Goal: Task Accomplishment & Management: Use online tool/utility

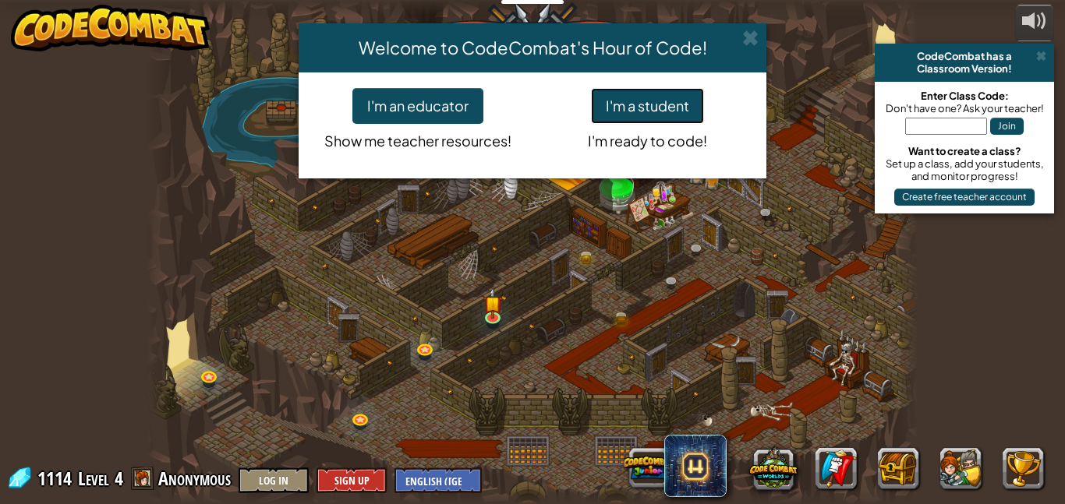
click at [664, 108] on button "I'm a student" at bounding box center [647, 106] width 113 height 36
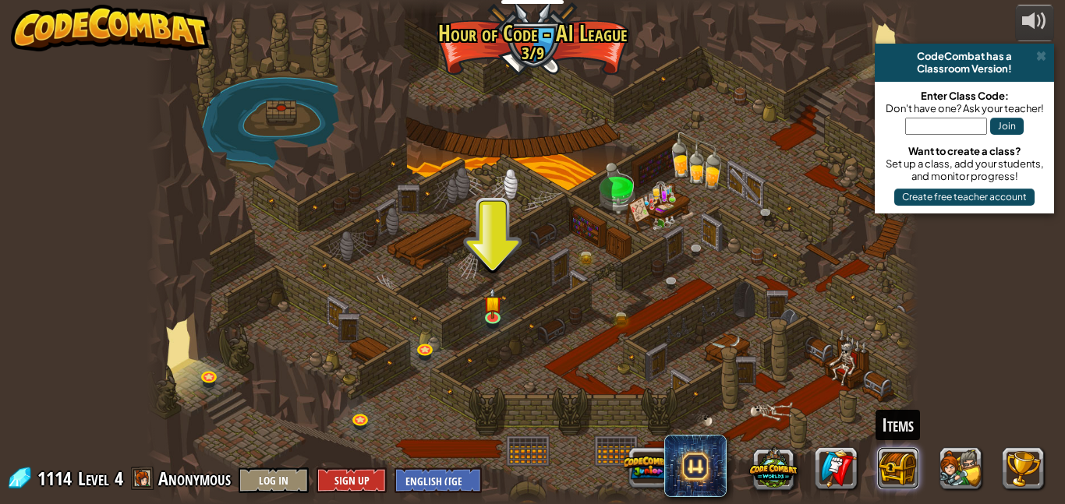
click at [891, 474] on button at bounding box center [899, 468] width 42 height 42
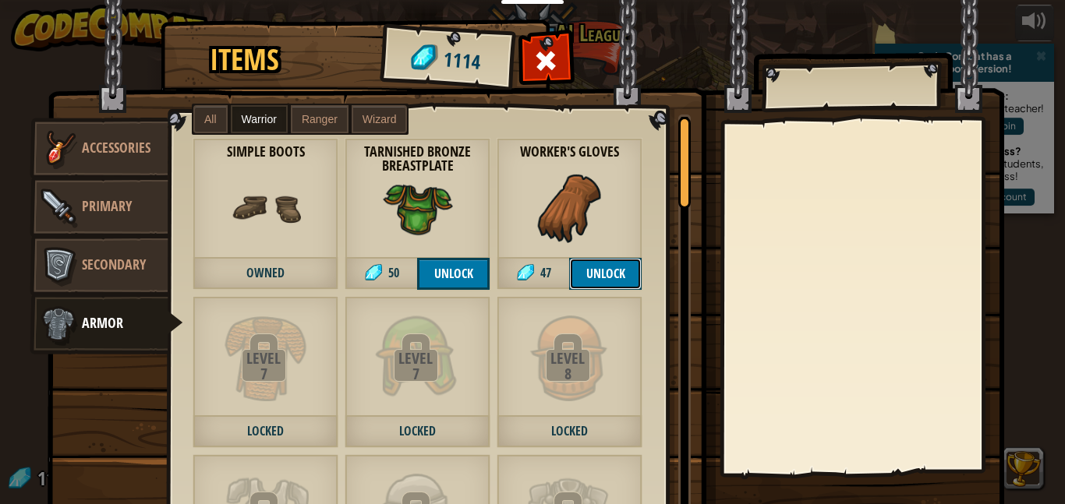
click at [611, 274] on button "Unlock" at bounding box center [605, 274] width 72 height 32
click at [591, 263] on button "Confirm" at bounding box center [605, 274] width 72 height 32
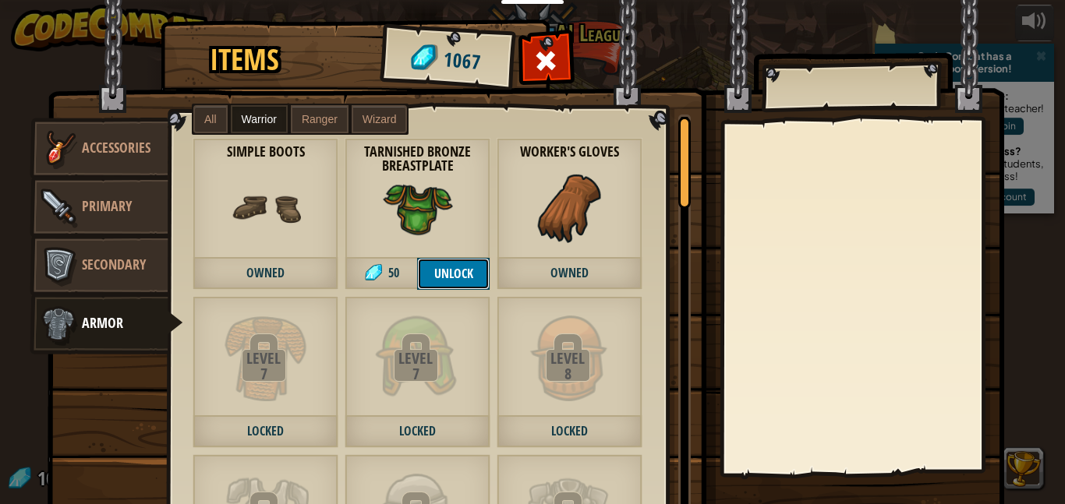
click at [424, 262] on button "Unlock" at bounding box center [453, 274] width 72 height 32
click at [431, 267] on button "Confirm" at bounding box center [453, 274] width 72 height 32
click at [313, 115] on span "Ranger" at bounding box center [320, 119] width 36 height 12
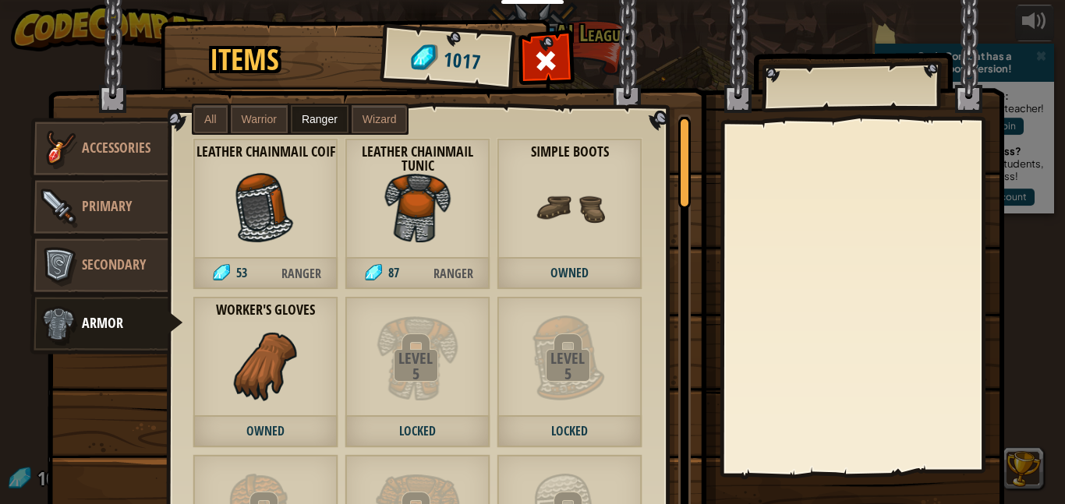
click at [373, 122] on span "Wizard" at bounding box center [379, 119] width 34 height 12
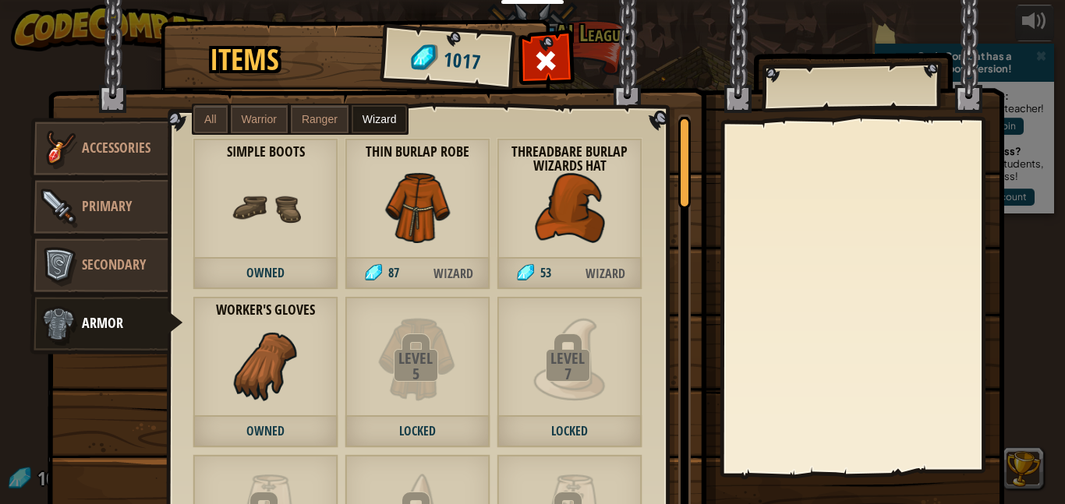
click at [224, 126] on label "All" at bounding box center [210, 119] width 34 height 28
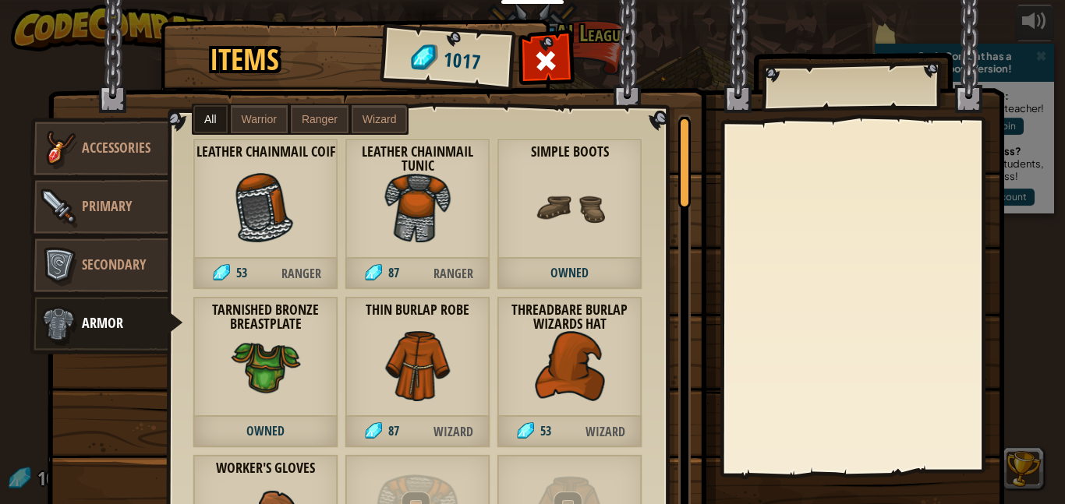
click at [521, 229] on div "Simple Boots Owned" at bounding box center [570, 214] width 146 height 152
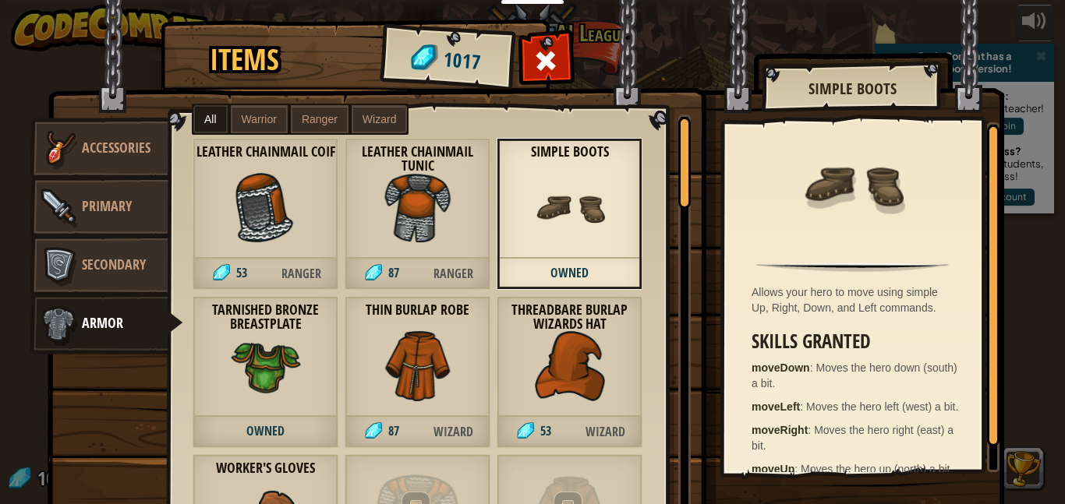
click at [366, 212] on div "Leather Chainmail Tunic 87 Ranger" at bounding box center [418, 214] width 146 height 152
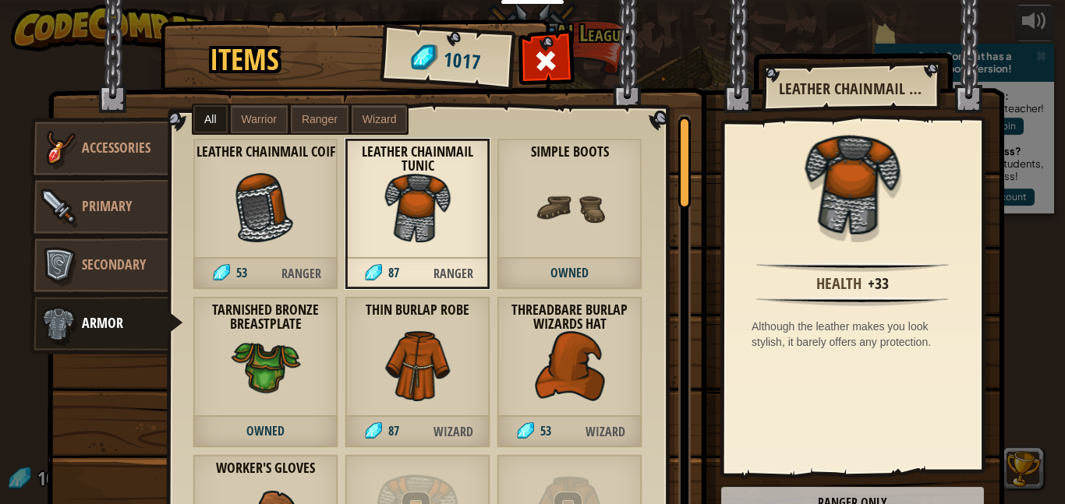
click at [263, 187] on img at bounding box center [266, 208] width 70 height 70
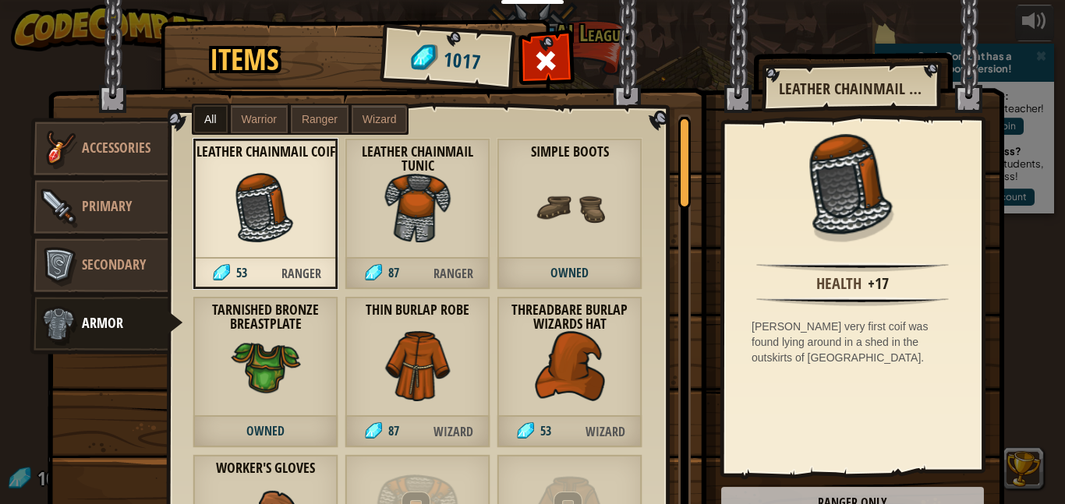
click at [252, 121] on span "Warrior" at bounding box center [259, 119] width 35 height 12
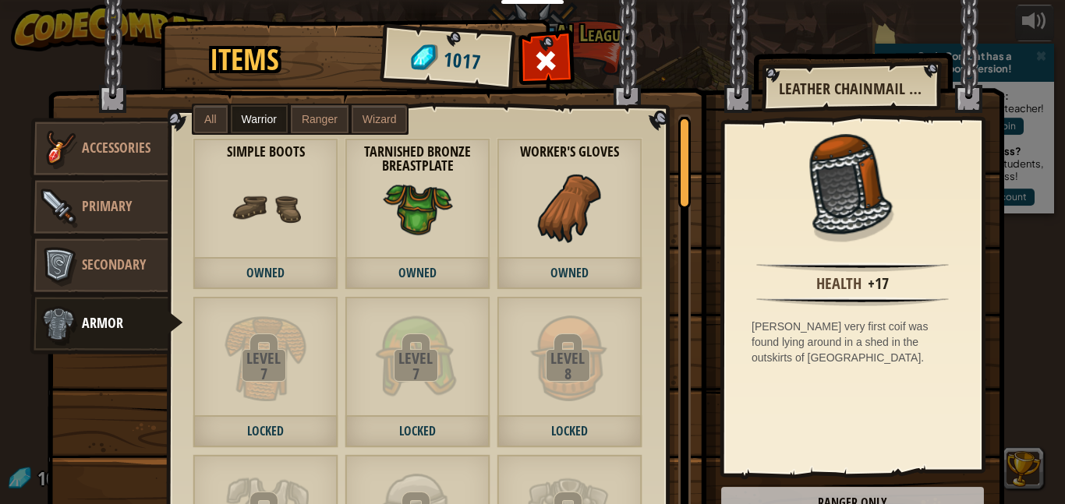
click at [321, 120] on span "Ranger" at bounding box center [320, 119] width 36 height 12
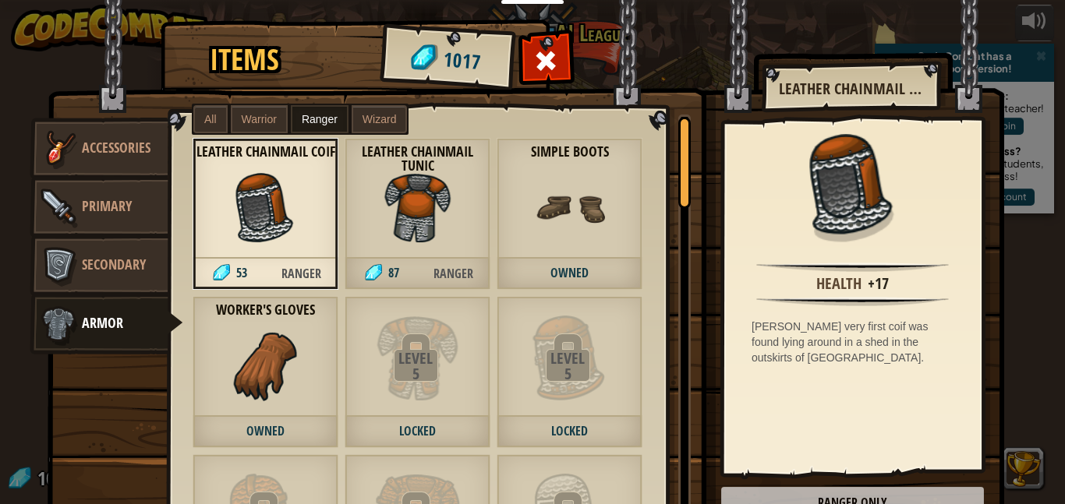
click at [386, 113] on span "Wizard" at bounding box center [379, 119] width 34 height 12
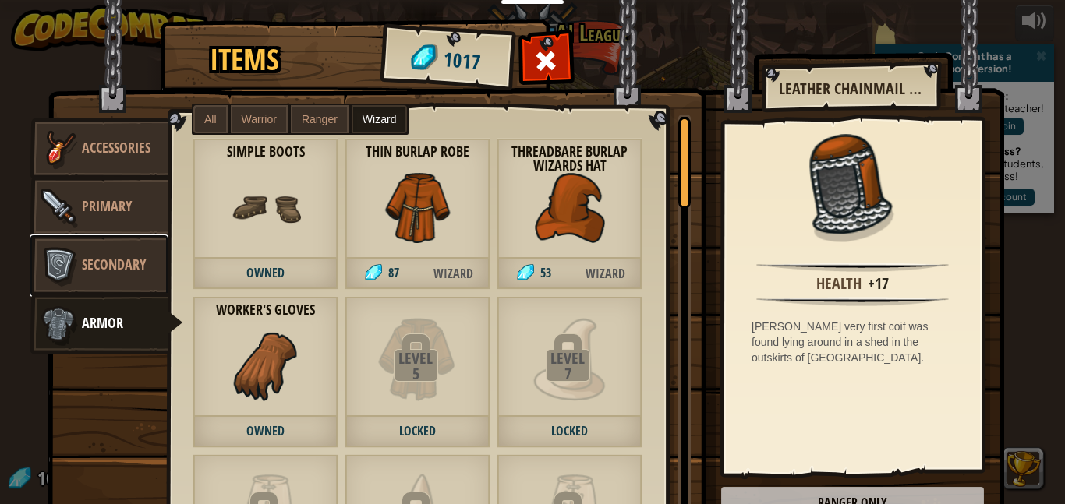
click at [46, 249] on img at bounding box center [58, 265] width 47 height 47
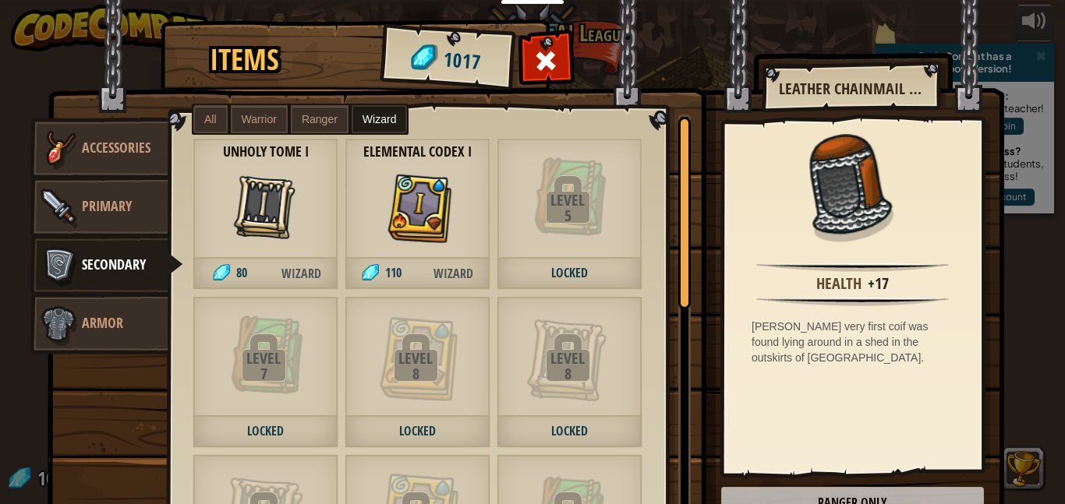
click at [212, 114] on span "All" at bounding box center [210, 119] width 12 height 12
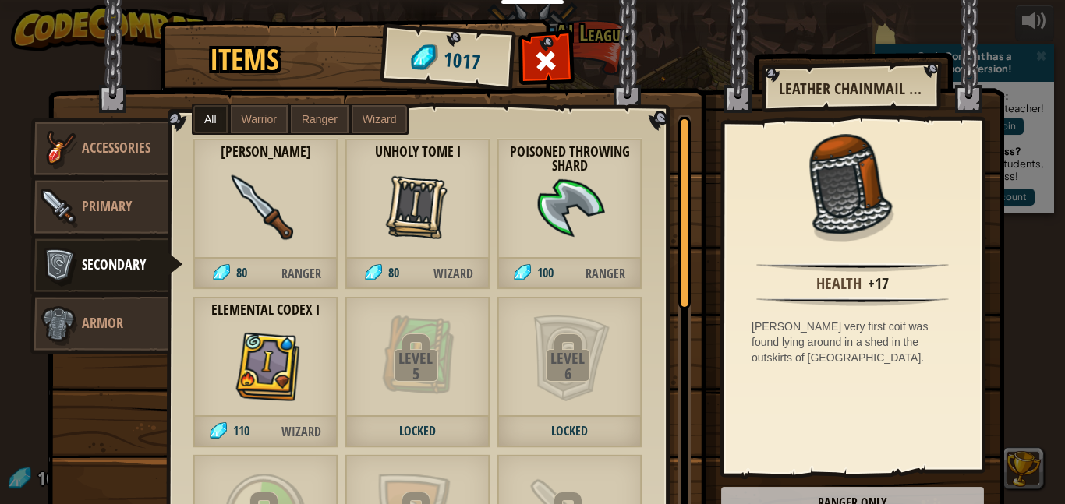
click at [261, 120] on span "Warrior" at bounding box center [259, 119] width 35 height 12
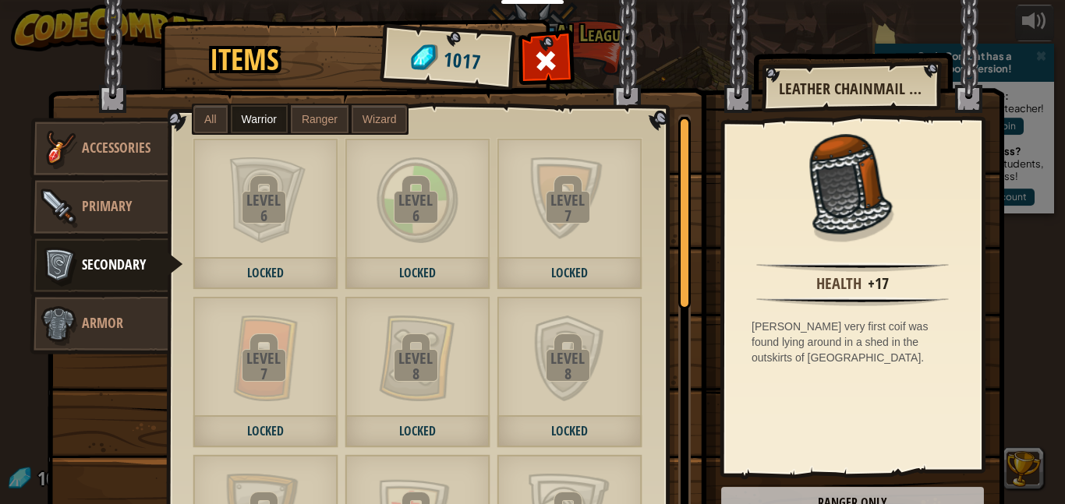
click at [313, 123] on span "Ranger" at bounding box center [320, 119] width 36 height 12
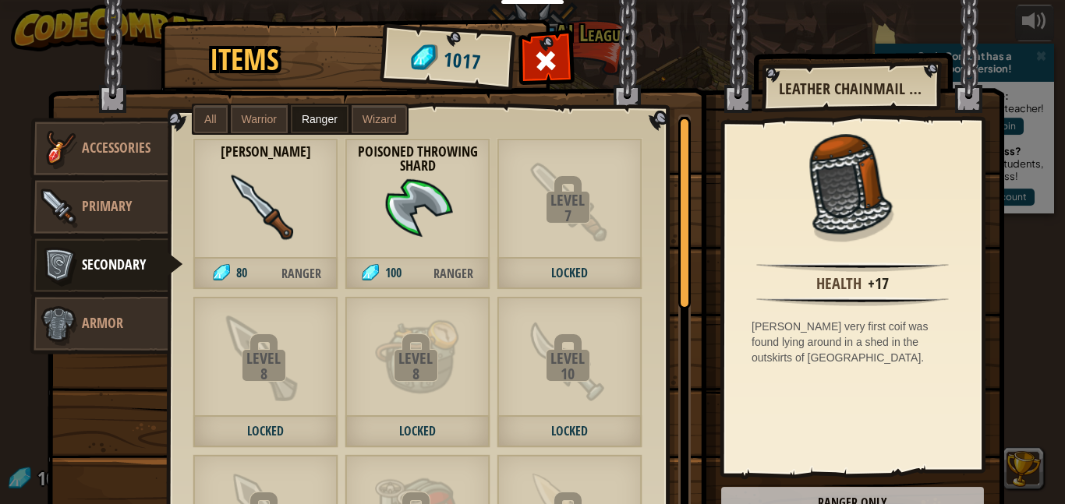
click at [369, 123] on span "Wizard" at bounding box center [379, 119] width 34 height 12
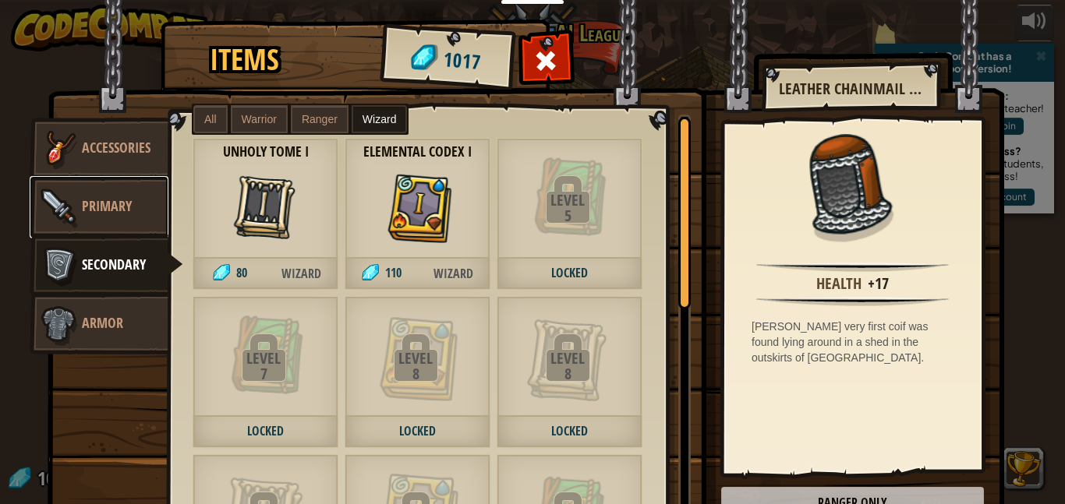
click at [96, 197] on span "Primary" at bounding box center [107, 205] width 50 height 19
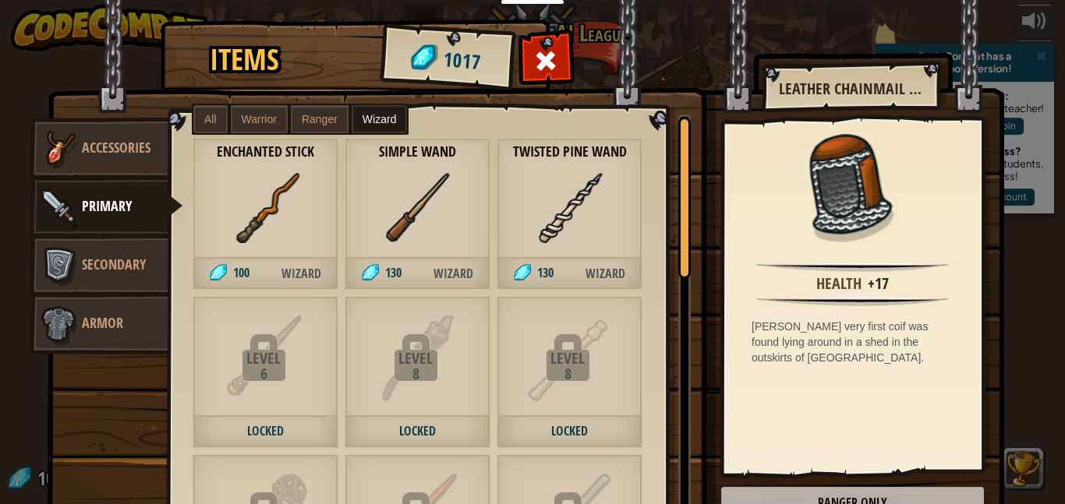
click at [206, 125] on span "All" at bounding box center [210, 119] width 12 height 12
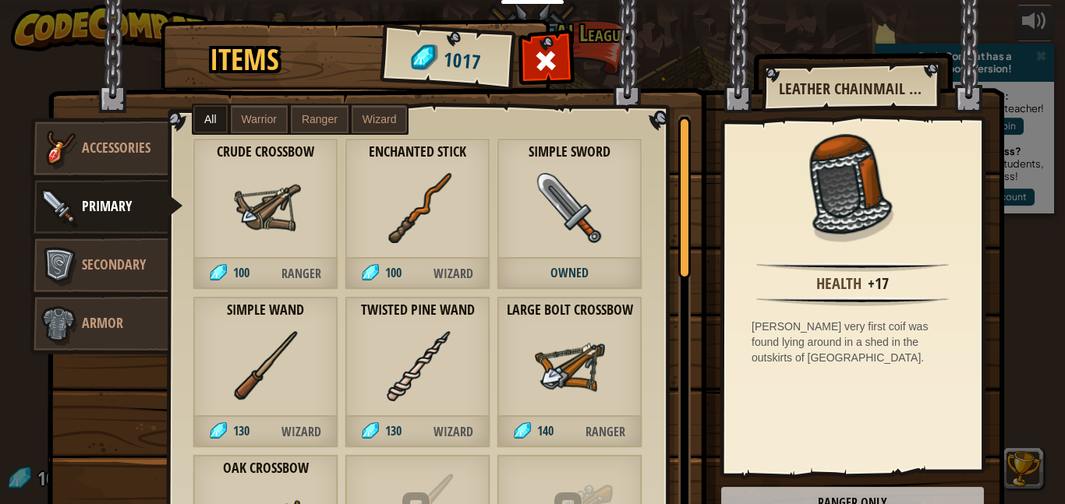
click at [277, 129] on label "Warrior" at bounding box center [259, 119] width 57 height 28
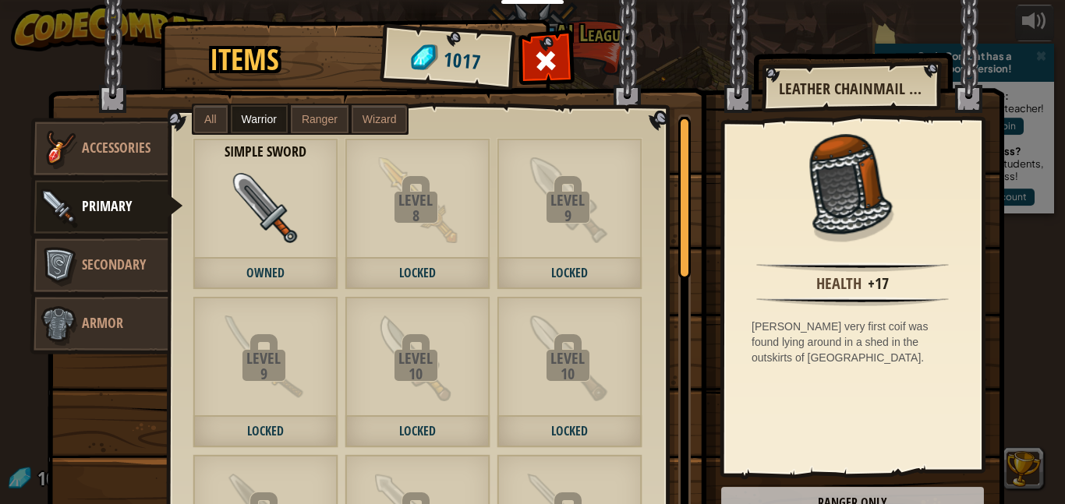
click at [302, 130] on label "Ranger" at bounding box center [320, 119] width 58 height 28
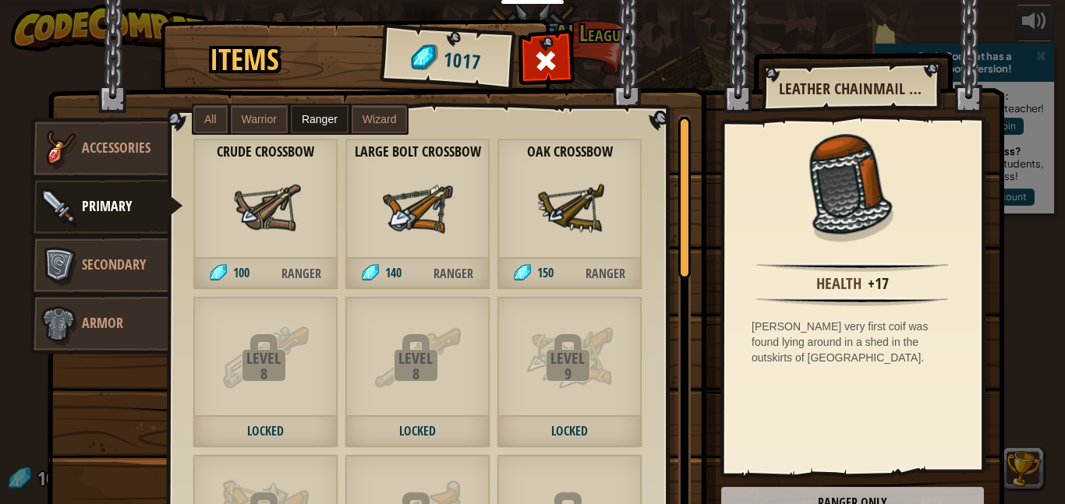
click at [363, 132] on label "Wizard" at bounding box center [380, 119] width 56 height 28
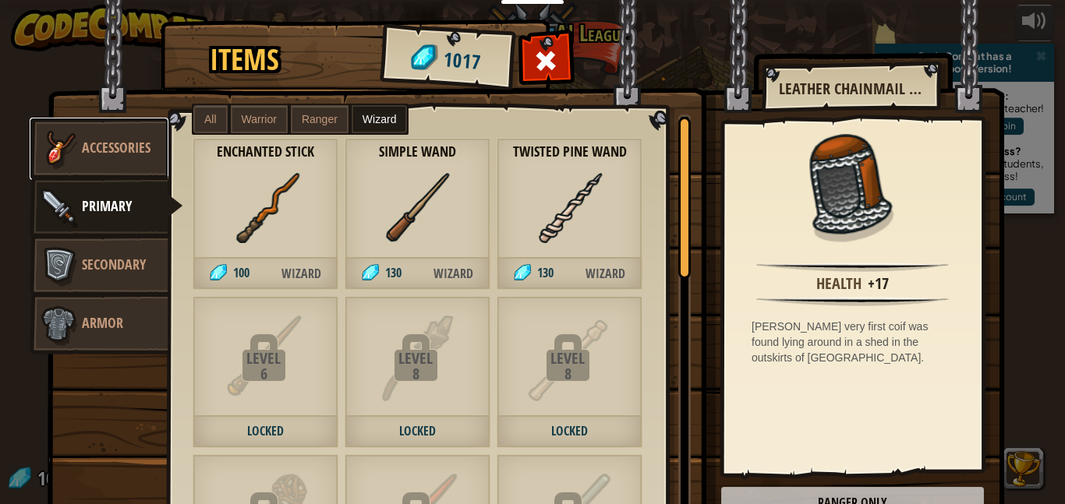
click at [90, 146] on span "Accessories" at bounding box center [116, 147] width 69 height 19
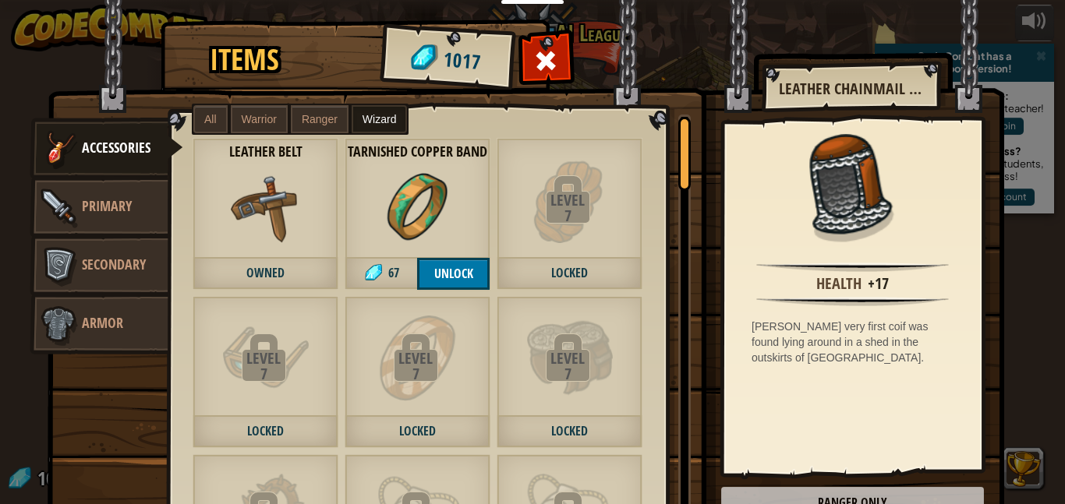
click at [208, 125] on span "All" at bounding box center [210, 119] width 12 height 12
click at [454, 266] on button "Unlock" at bounding box center [453, 274] width 72 height 32
click at [454, 266] on button "Confirm" at bounding box center [453, 274] width 72 height 32
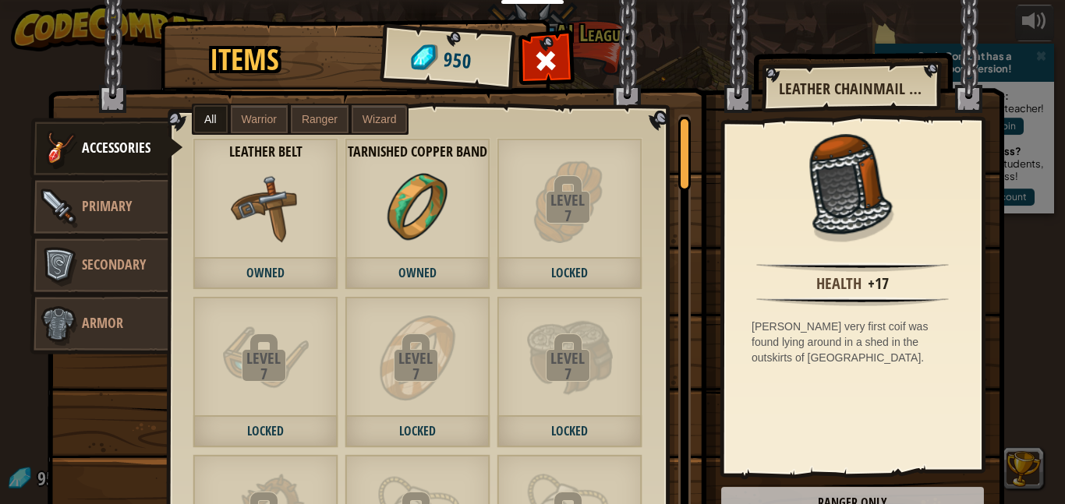
click at [262, 120] on span "Warrior" at bounding box center [259, 119] width 35 height 12
click at [304, 122] on span "Ranger" at bounding box center [320, 119] width 36 height 12
click at [399, 119] on label "Wizard" at bounding box center [380, 119] width 56 height 28
click at [87, 331] on span "Armor" at bounding box center [102, 322] width 41 height 19
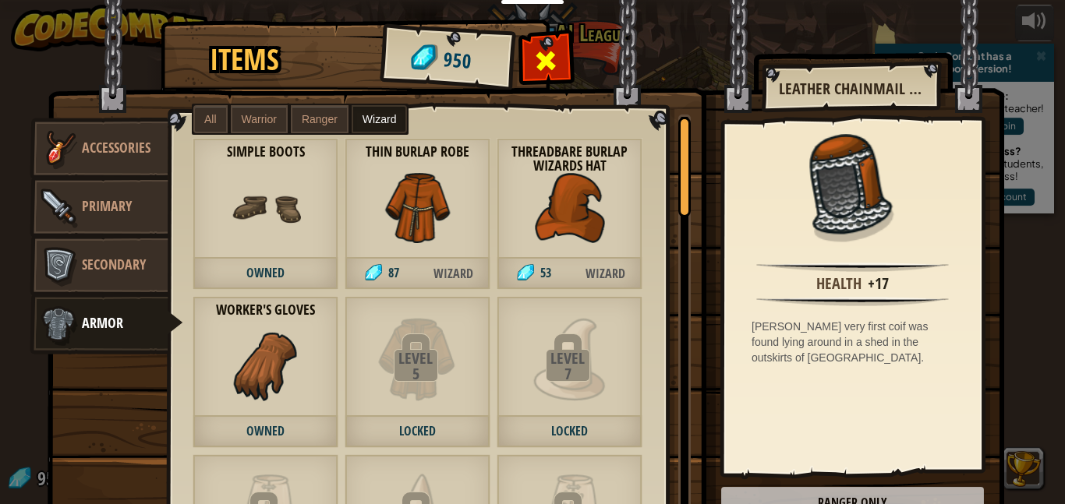
click at [557, 59] on span at bounding box center [546, 60] width 25 height 25
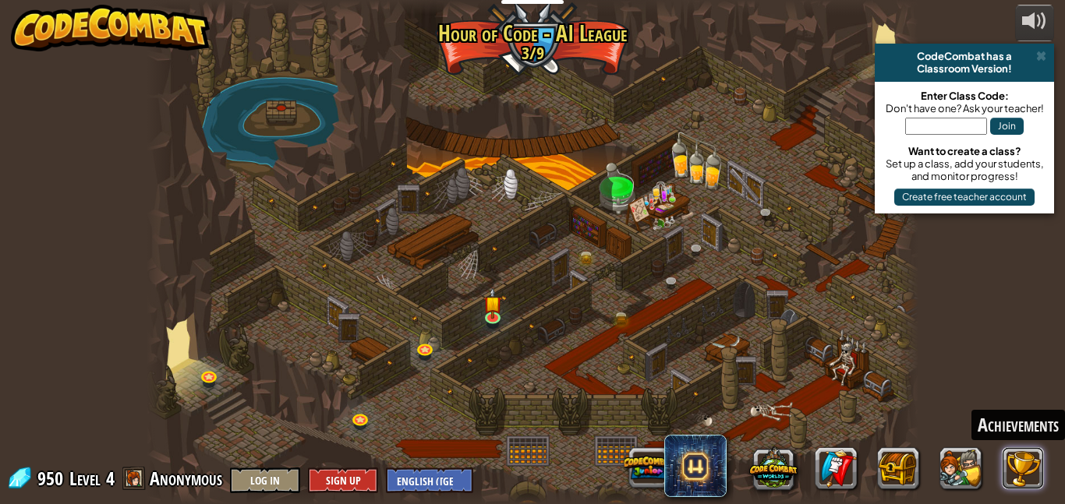
click at [1013, 457] on button at bounding box center [1023, 468] width 42 height 42
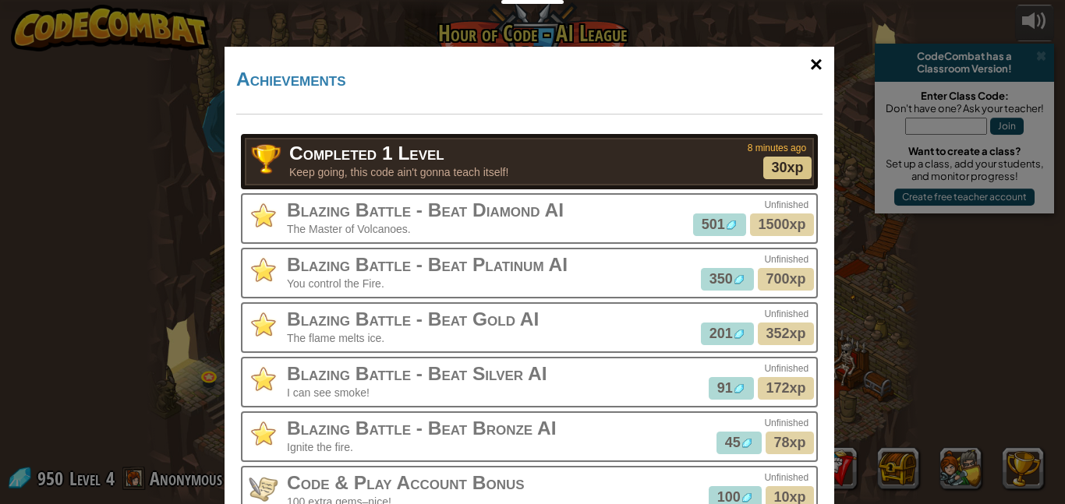
click at [815, 57] on div "×" at bounding box center [816, 64] width 36 height 45
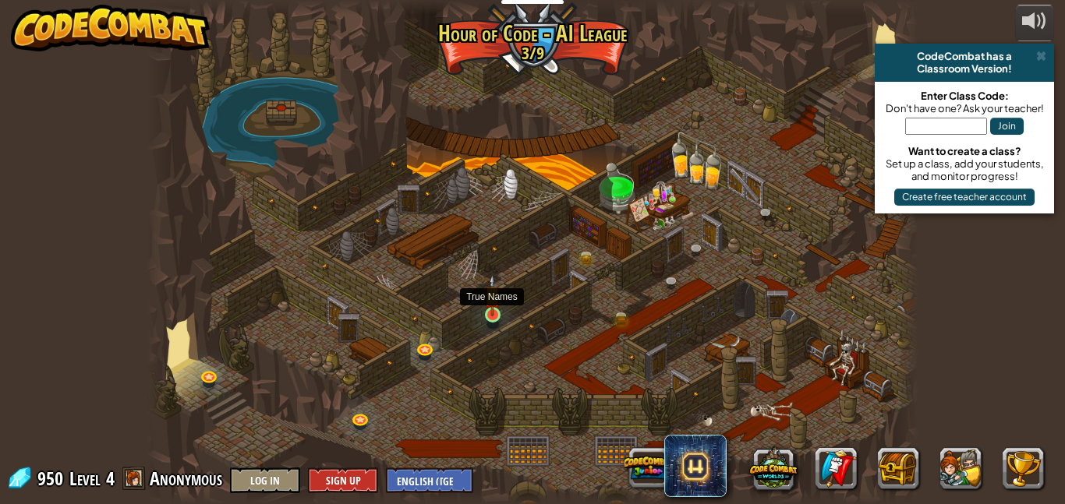
click at [491, 310] on img at bounding box center [492, 295] width 18 height 42
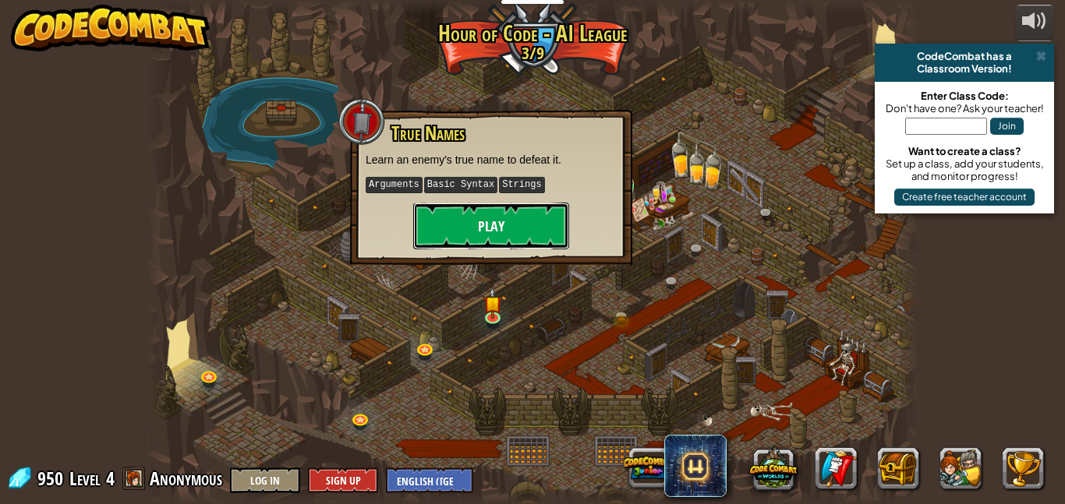
click at [493, 237] on button "Play" at bounding box center [491, 226] width 156 height 47
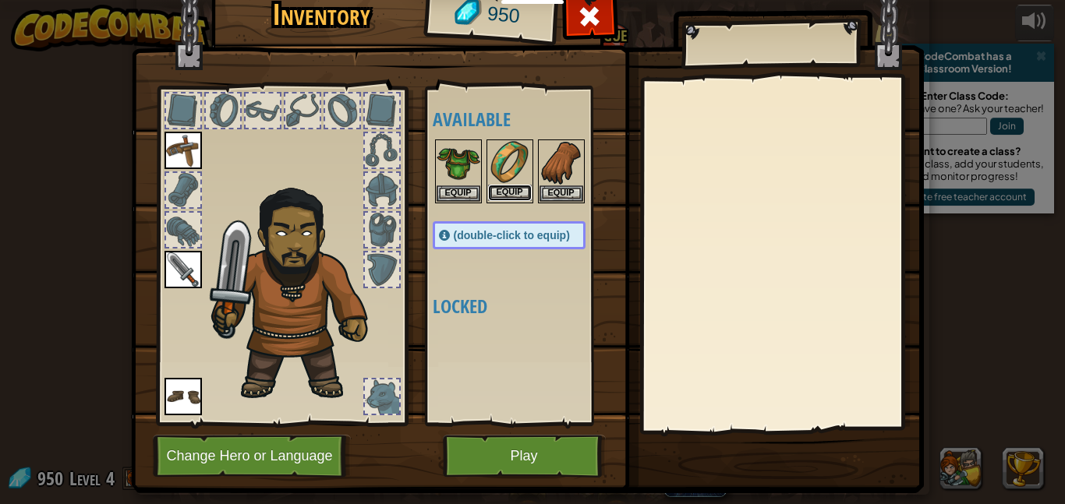
click at [514, 198] on button "Equip" at bounding box center [510, 193] width 44 height 16
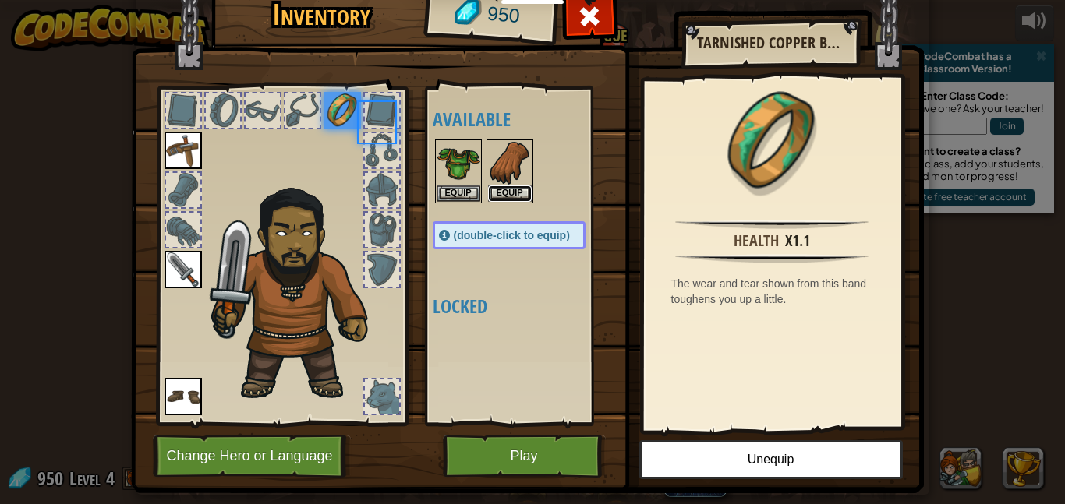
click at [514, 198] on button "Equip" at bounding box center [510, 194] width 44 height 16
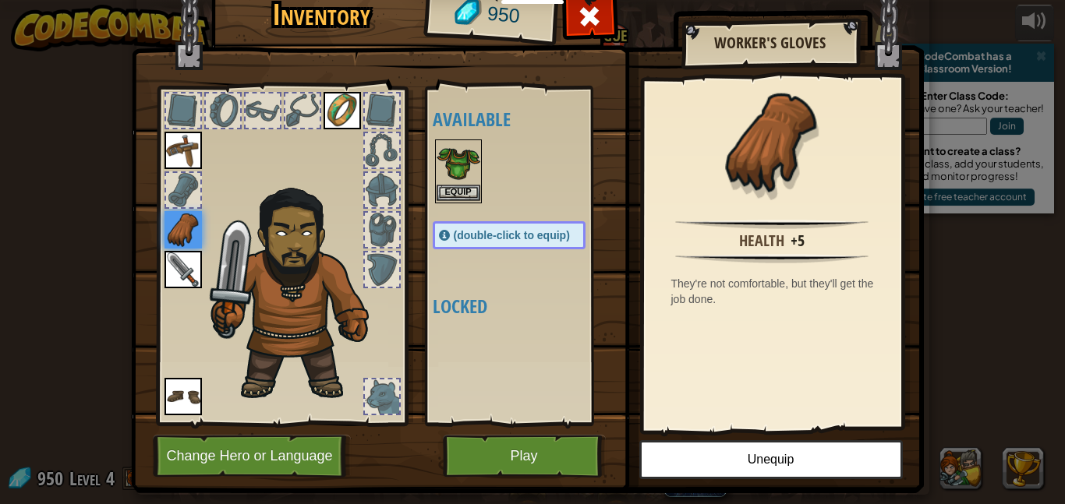
click at [438, 183] on img at bounding box center [459, 163] width 44 height 44
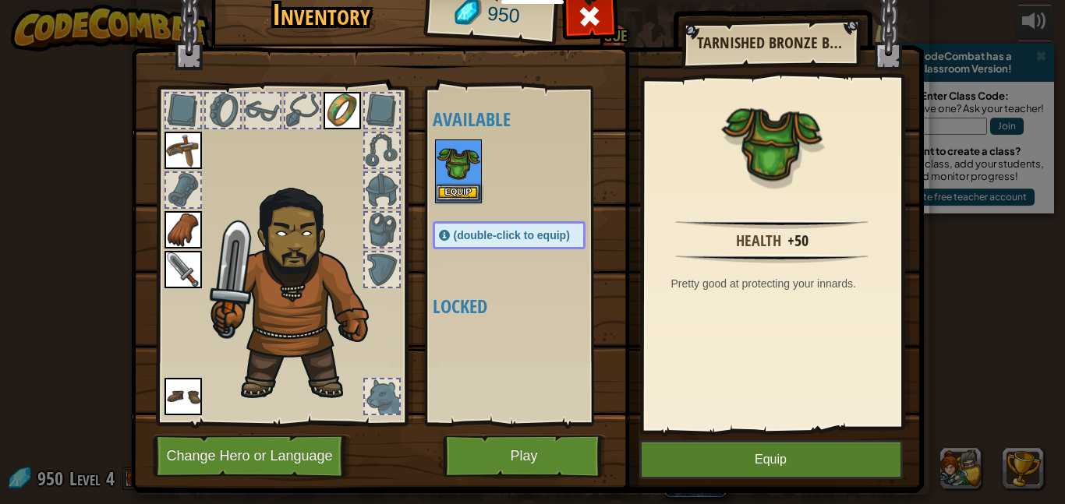
click at [438, 183] on img at bounding box center [459, 163] width 44 height 44
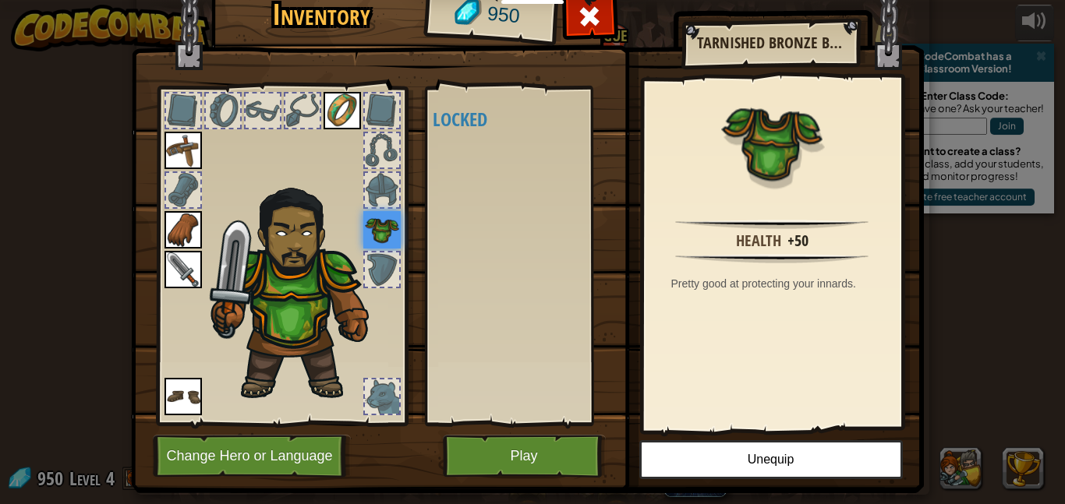
click at [181, 271] on img at bounding box center [182, 269] width 37 height 37
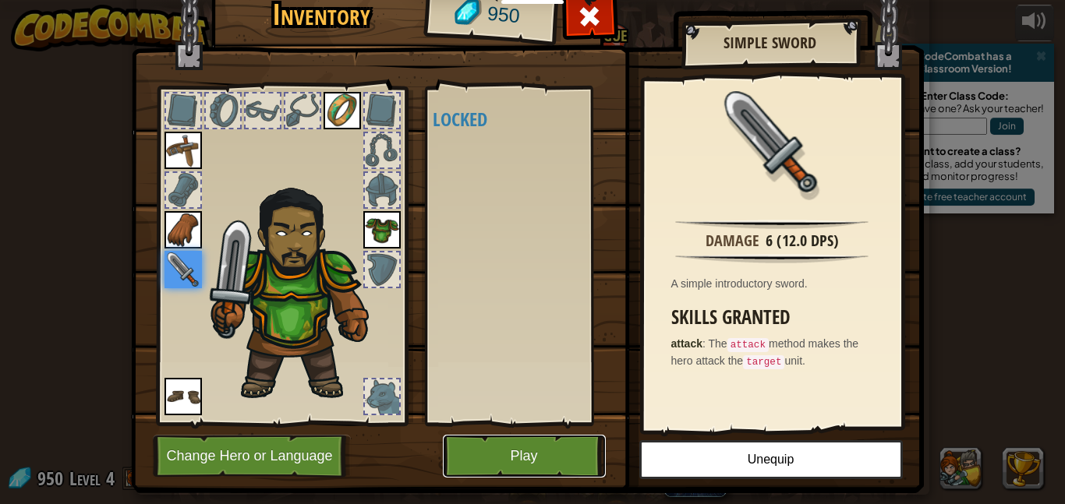
click at [512, 465] on button "Play" at bounding box center [524, 456] width 163 height 43
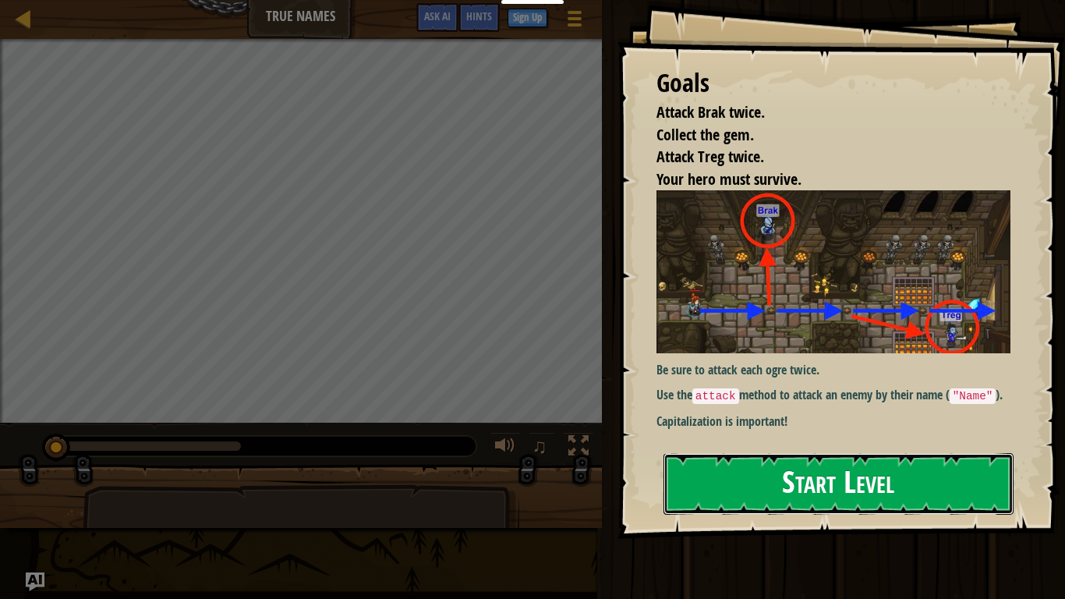
click at [720, 503] on button "Start Level" at bounding box center [838, 484] width 350 height 62
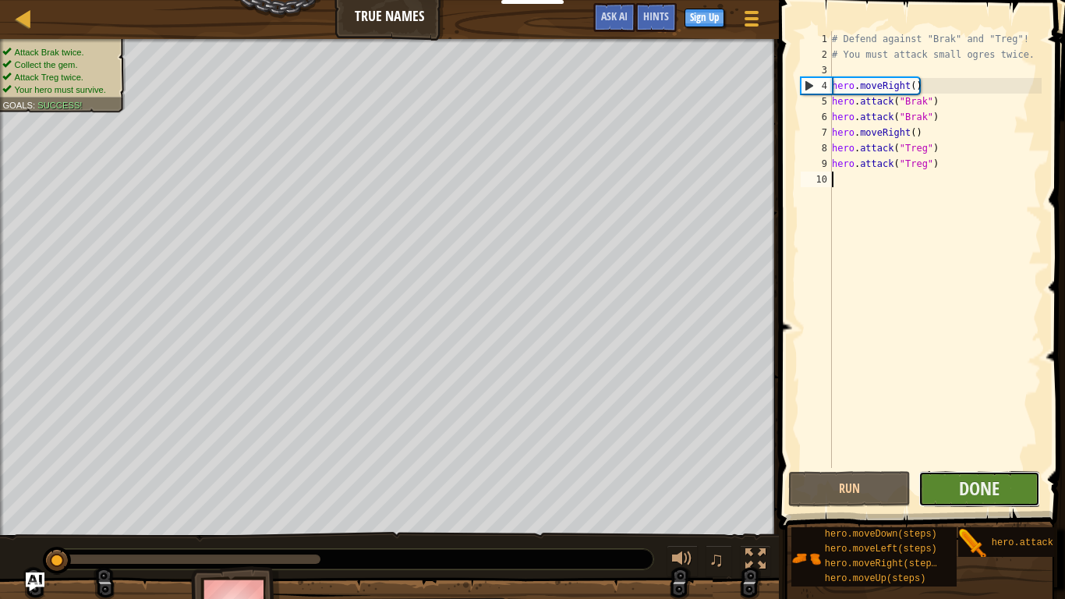
click at [923, 496] on button "Done" at bounding box center [979, 489] width 122 height 36
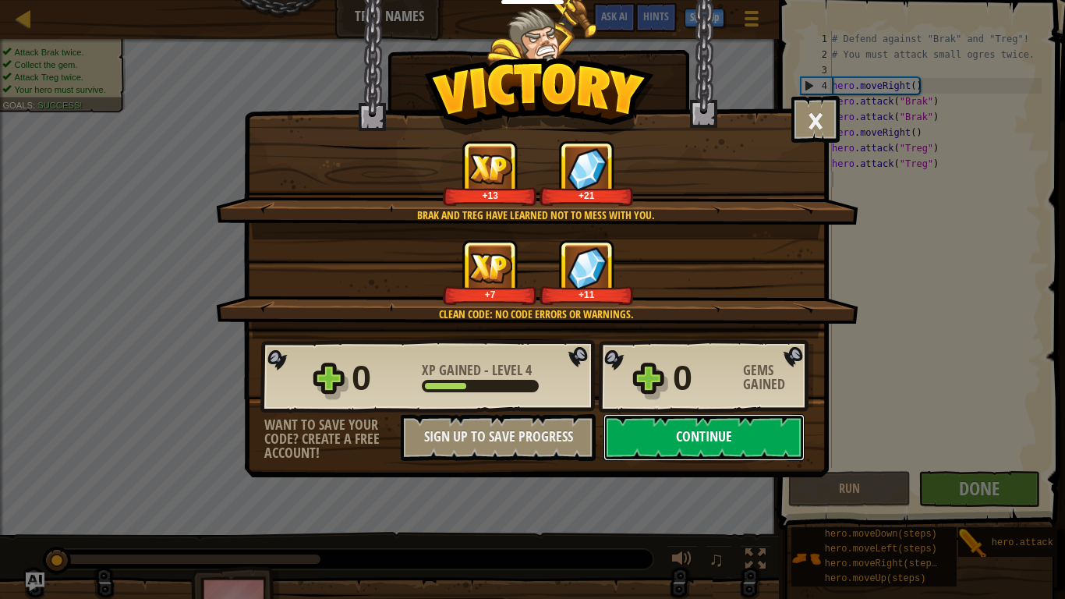
click at [738, 437] on button "Continue" at bounding box center [703, 437] width 201 height 47
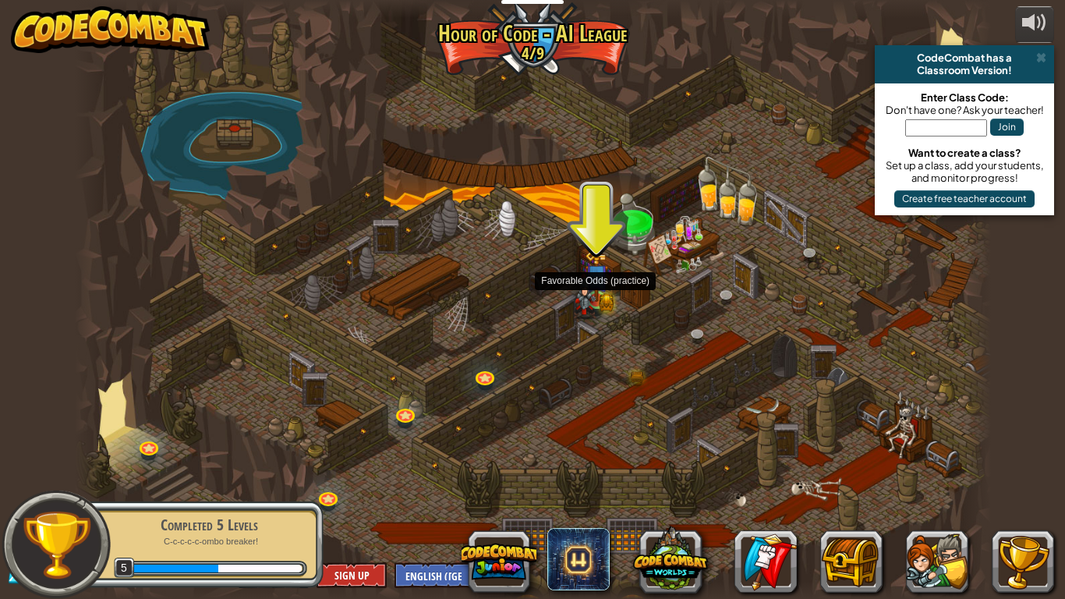
click at [599, 292] on img at bounding box center [596, 275] width 23 height 51
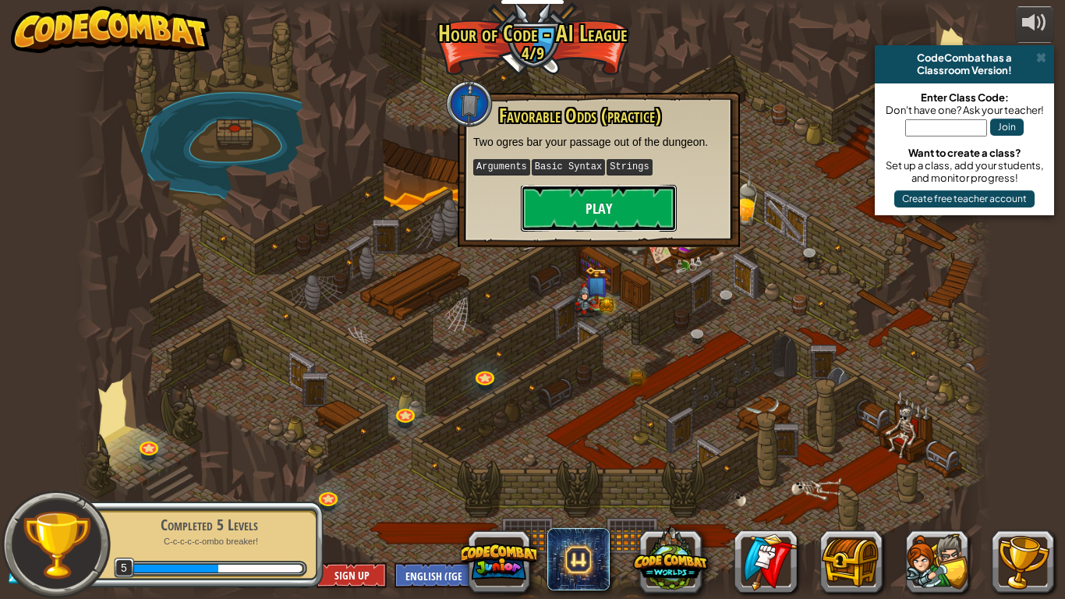
click at [582, 194] on button "Play" at bounding box center [599, 208] width 156 height 47
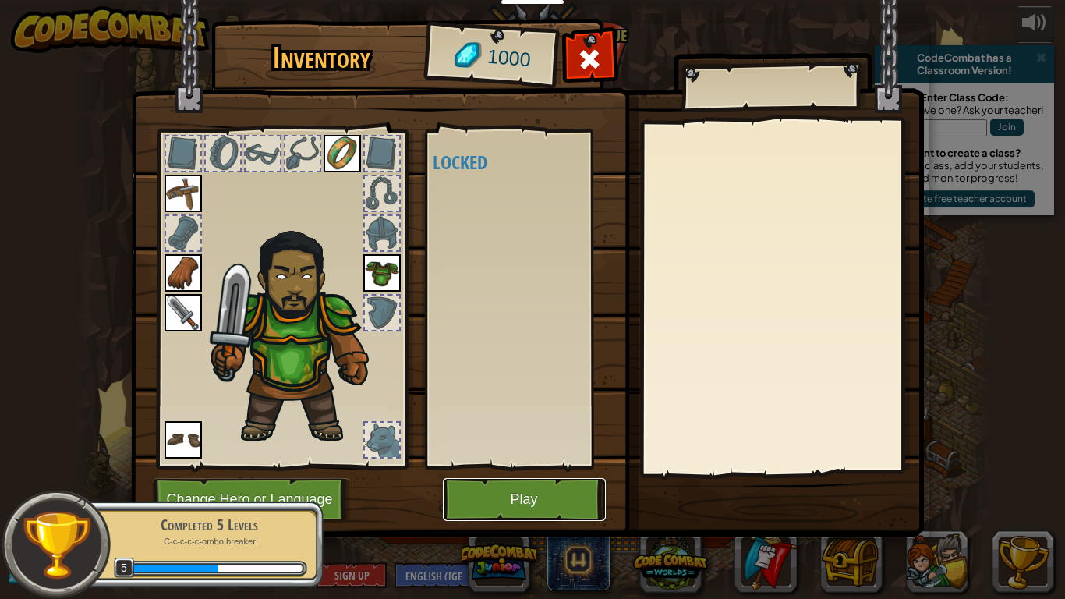
click at [536, 502] on button "Play" at bounding box center [524, 499] width 163 height 43
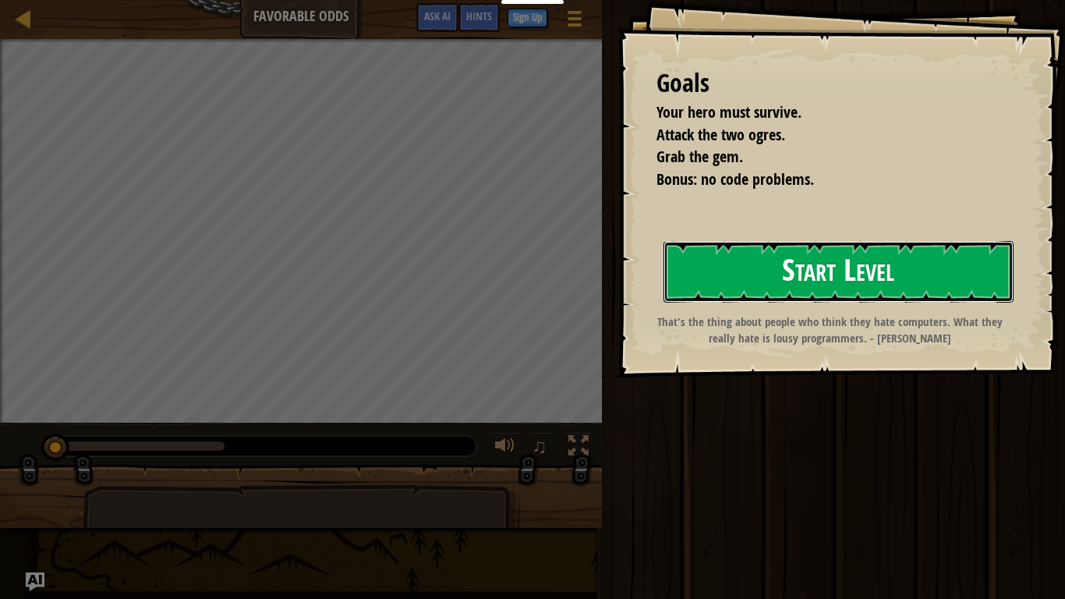
click at [762, 251] on button "Start Level" at bounding box center [838, 272] width 350 height 62
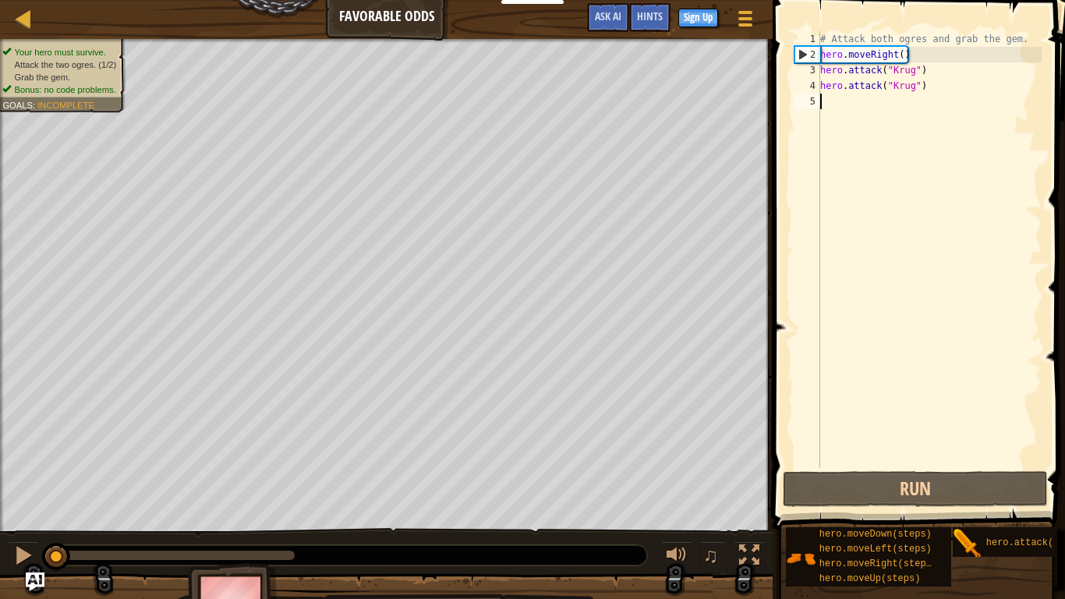
type textarea "h"
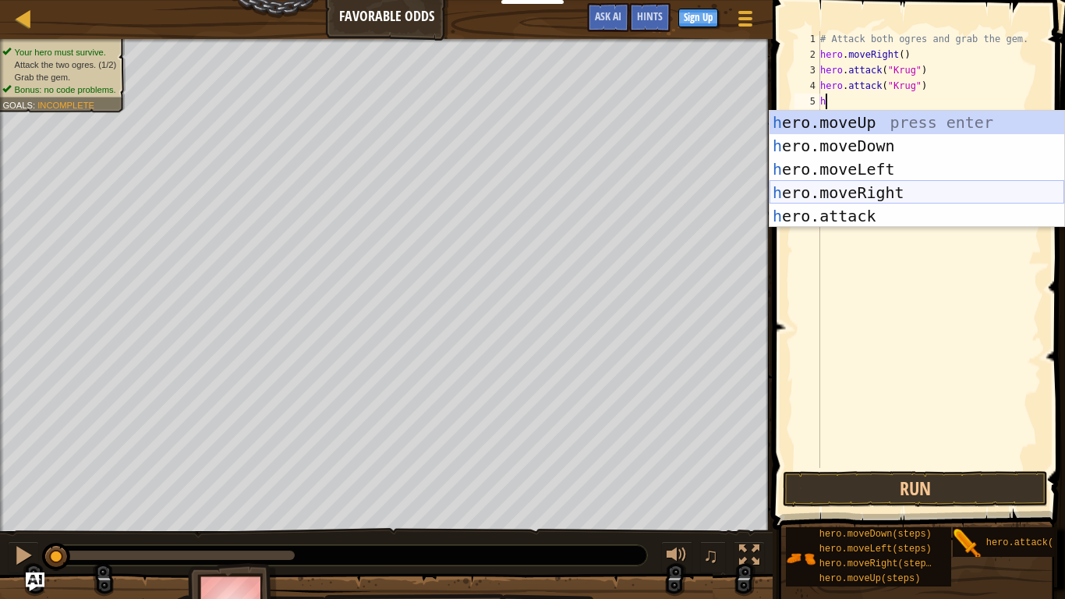
click at [854, 193] on div "h ero.moveUp press enter h ero.moveDown press enter h ero.moveLeft press enter …" at bounding box center [916, 193] width 295 height 164
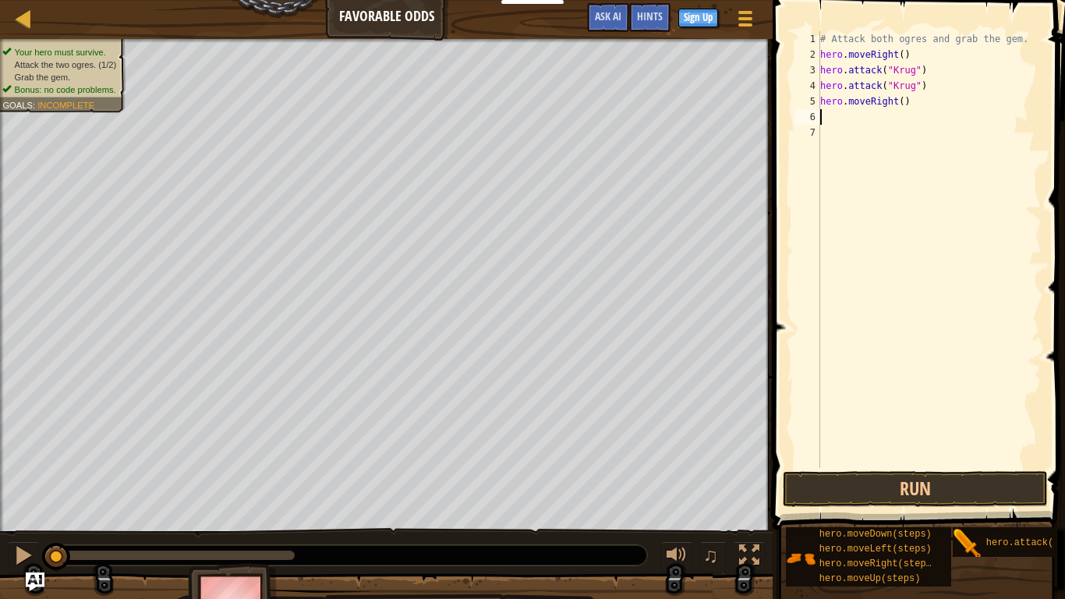
type textarea "h"
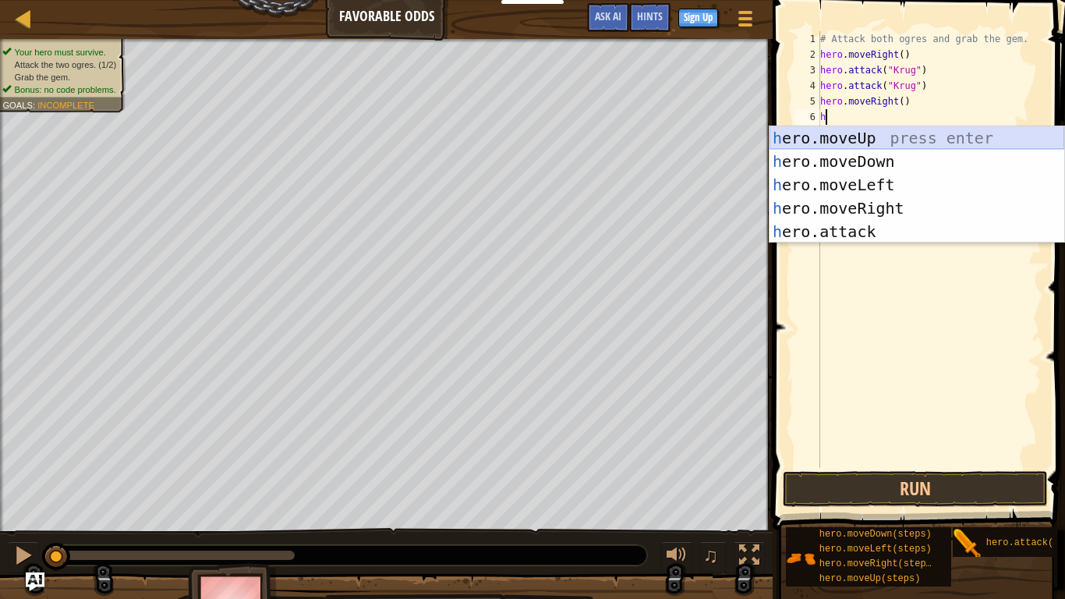
click at [835, 137] on div "h ero.moveUp press enter h ero.moveDown press enter h ero.moveLeft press enter …" at bounding box center [916, 208] width 295 height 164
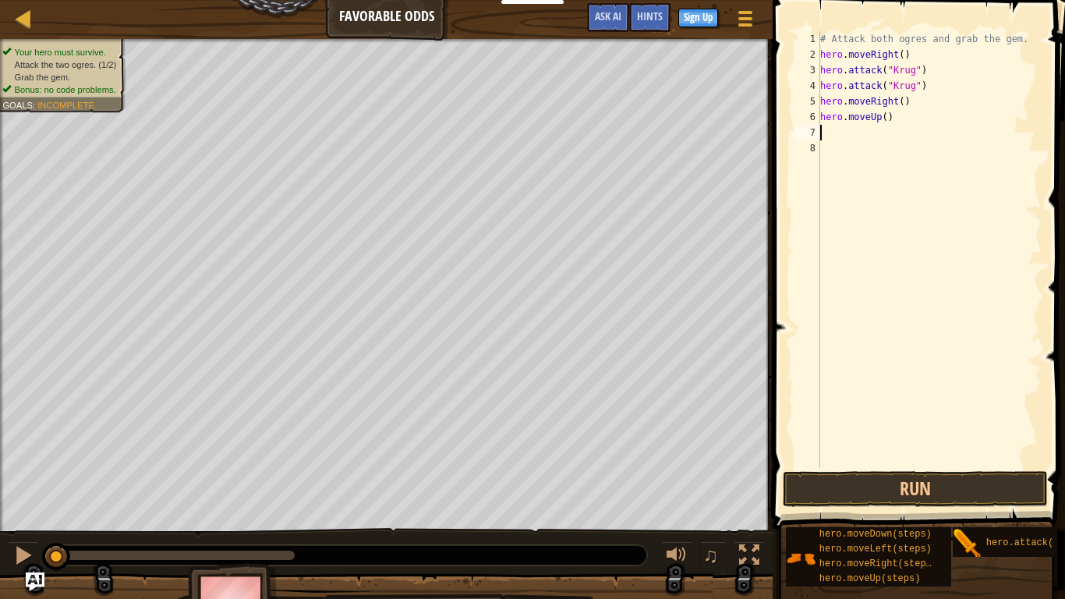
type textarea "h"
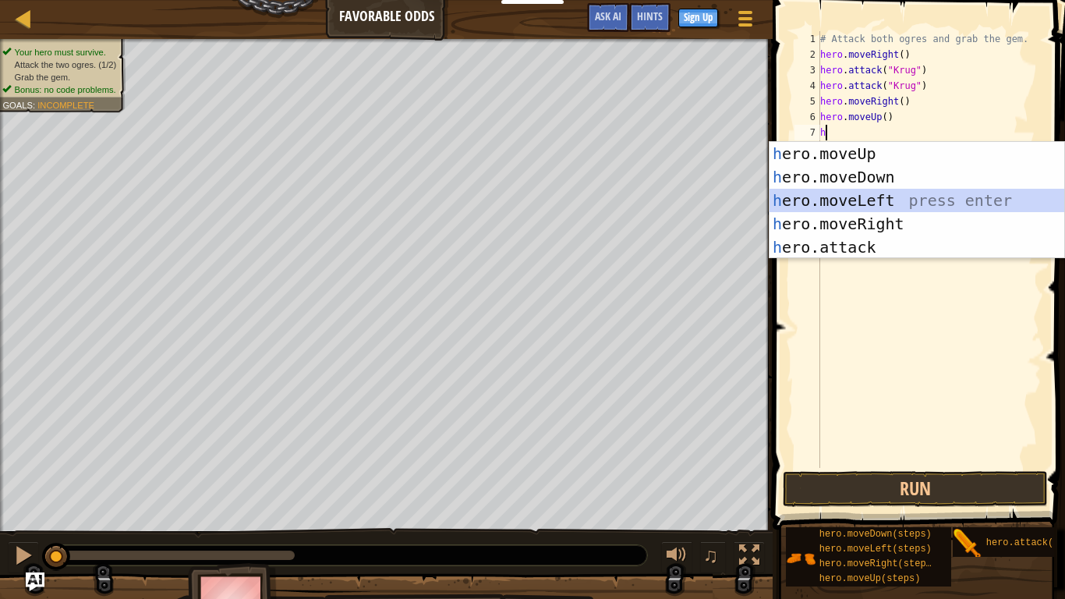
click at [860, 195] on div "h ero.moveUp press enter h ero.moveDown press enter h ero.moveLeft press enter …" at bounding box center [916, 224] width 295 height 164
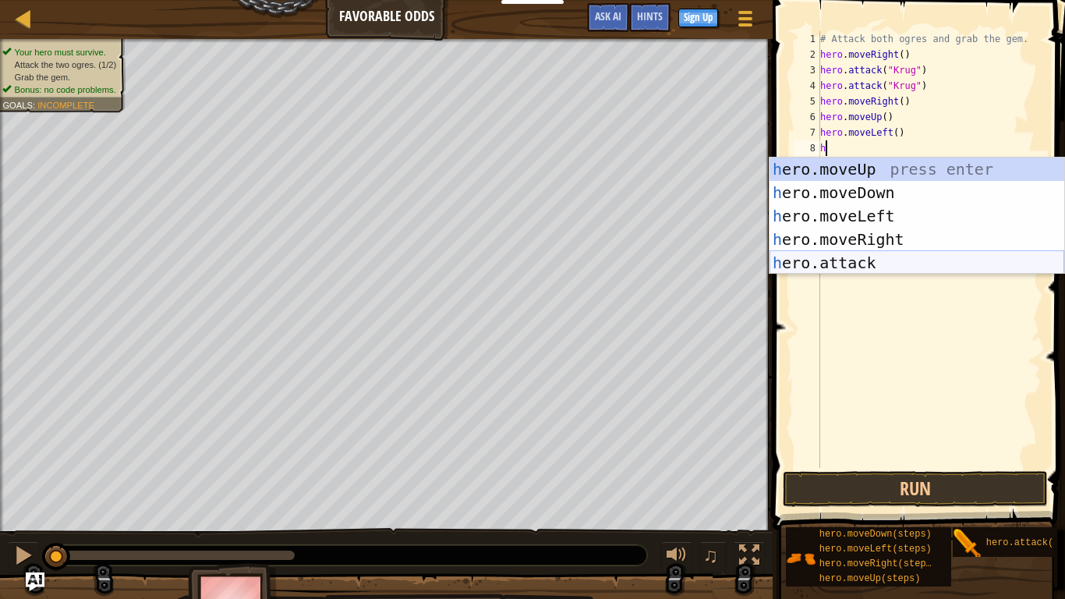
click at [877, 265] on div "h ero.moveUp press enter h ero.moveDown press enter h ero.moveLeft press enter …" at bounding box center [916, 239] width 295 height 164
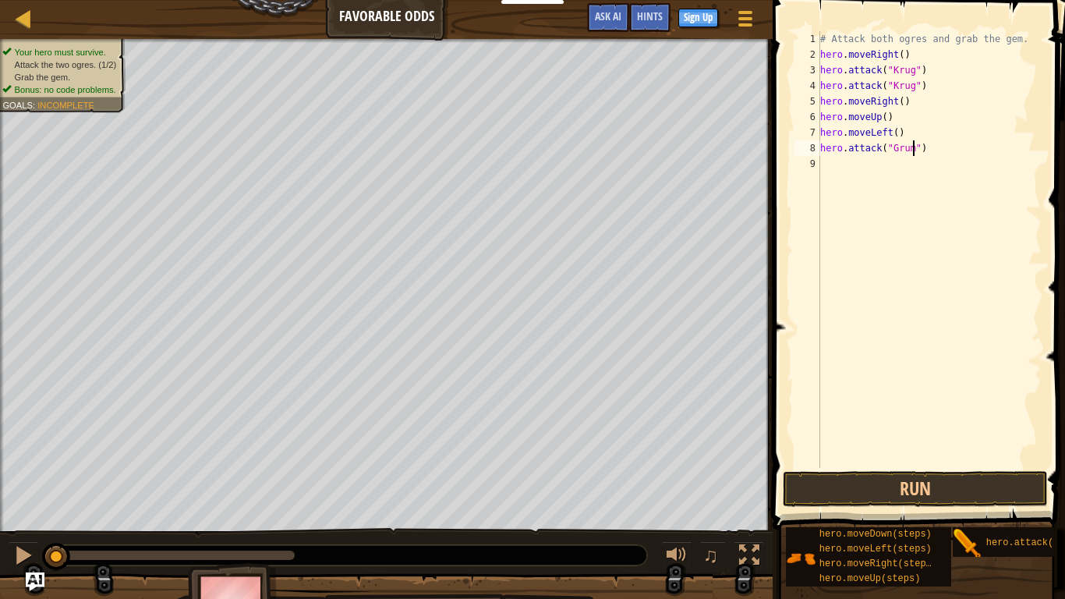
type textarea "hero.attack("Grump")"
click at [843, 179] on div "# Attack both ogres and grab the gem. hero . moveRight ( ) hero . attack ( "Kru…" at bounding box center [929, 265] width 224 height 468
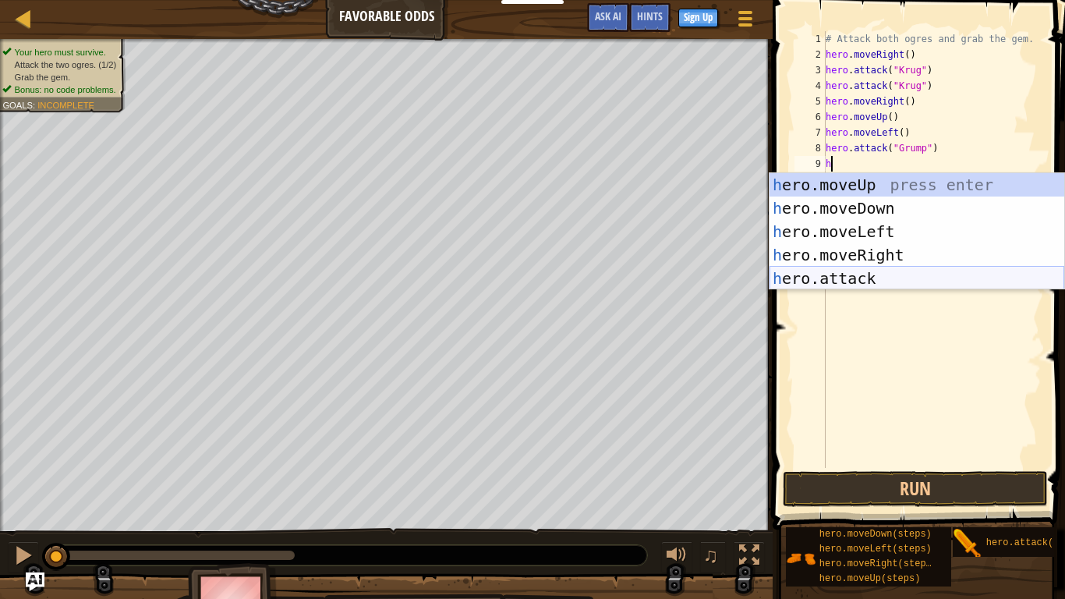
click at [860, 275] on div "h ero.moveUp press enter h ero.moveDown press enter h ero.moveLeft press enter …" at bounding box center [916, 255] width 295 height 164
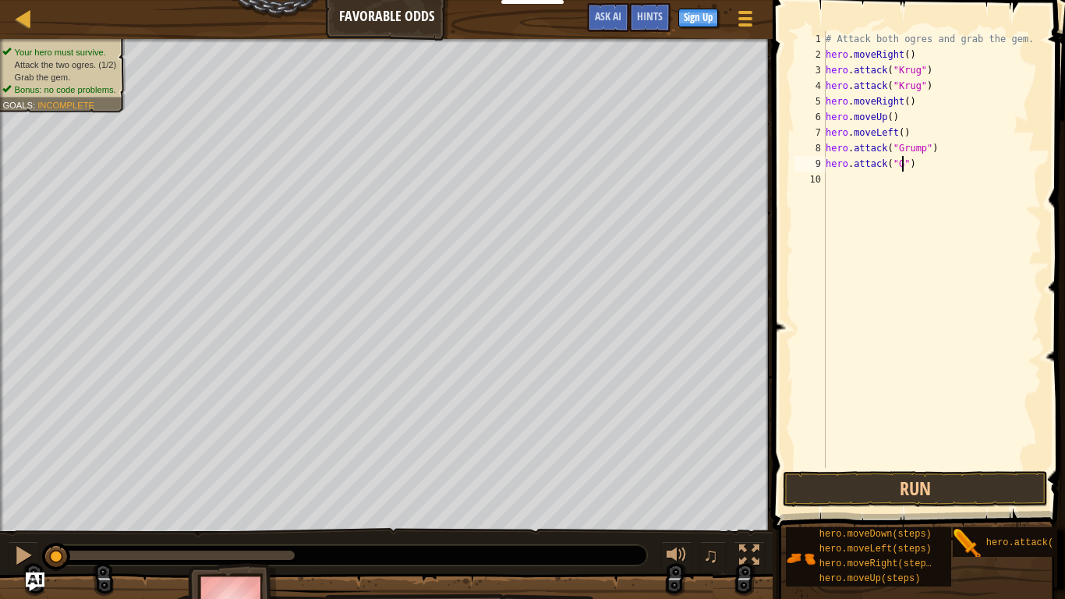
scroll to position [7, 12]
type textarea "hero.attack("Grump")"
click at [850, 196] on div "# Attack both ogres and grab the gem. hero . moveRight ( ) hero . attack ( "Kru…" at bounding box center [931, 265] width 219 height 468
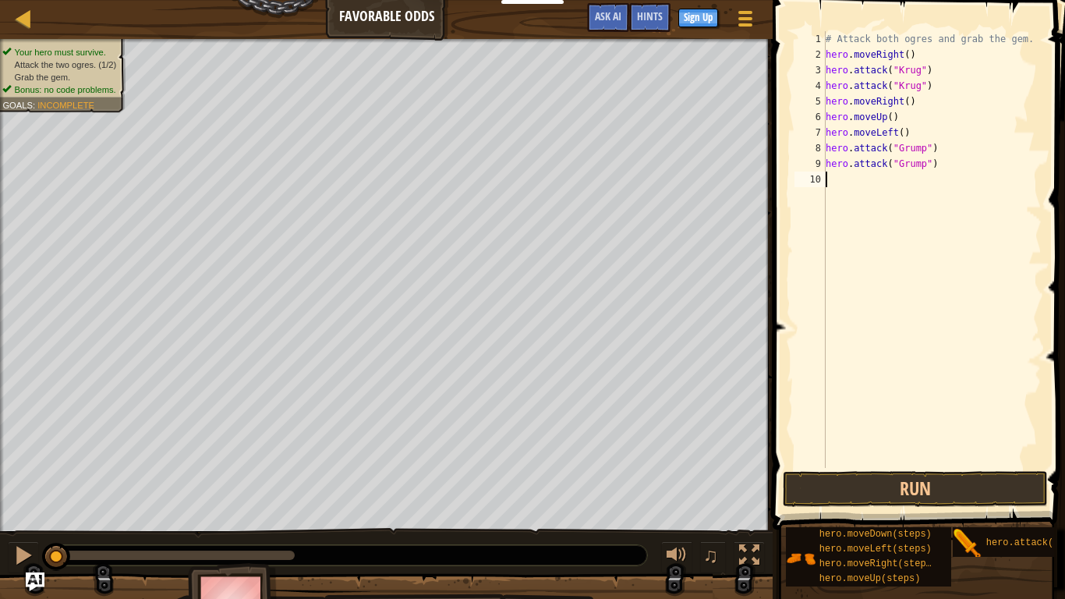
type textarea "h"
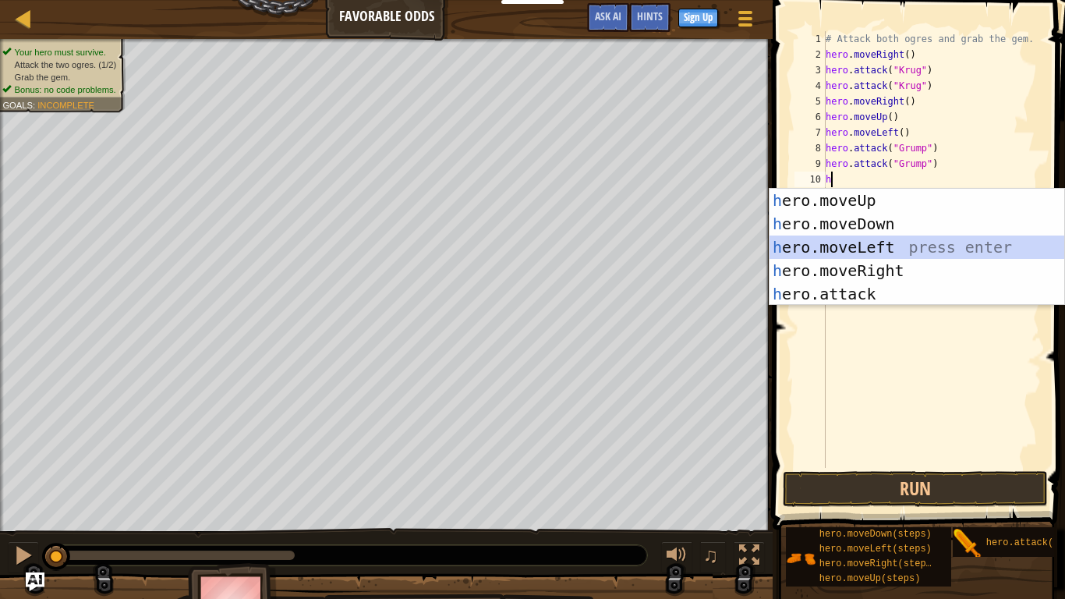
click at [864, 248] on div "h ero.moveUp press enter h ero.moveDown press enter h ero.moveLeft press enter …" at bounding box center [916, 271] width 295 height 164
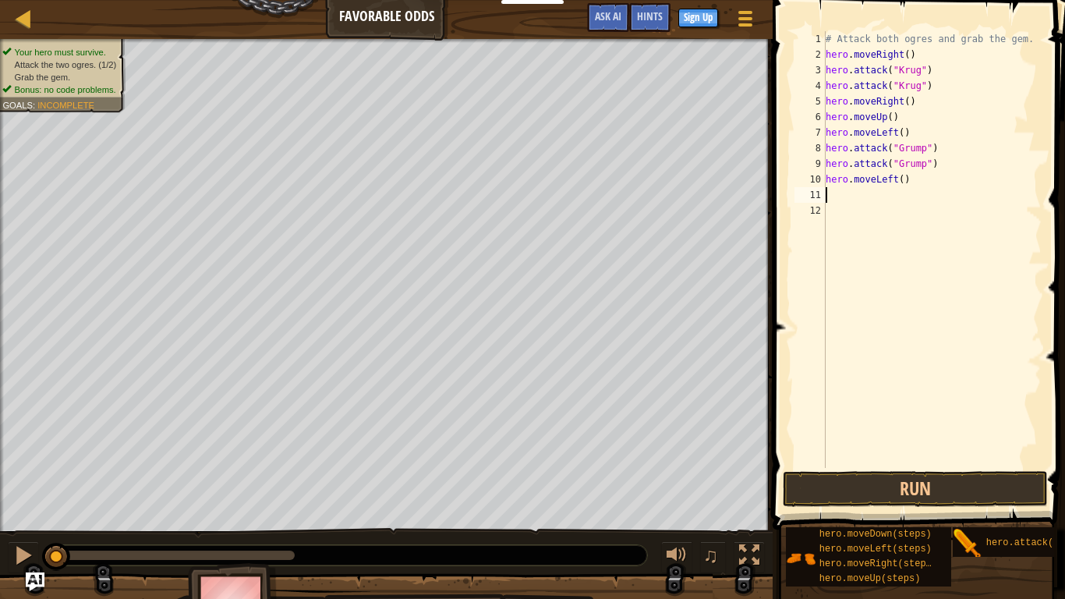
click at [900, 181] on div "# Attack both ogres and grab the gem. hero . moveRight ( ) hero . attack ( "[PE…" at bounding box center [931, 265] width 219 height 468
type textarea "hero.moveLeft(2)"
click at [924, 486] on button "Run" at bounding box center [915, 489] width 265 height 36
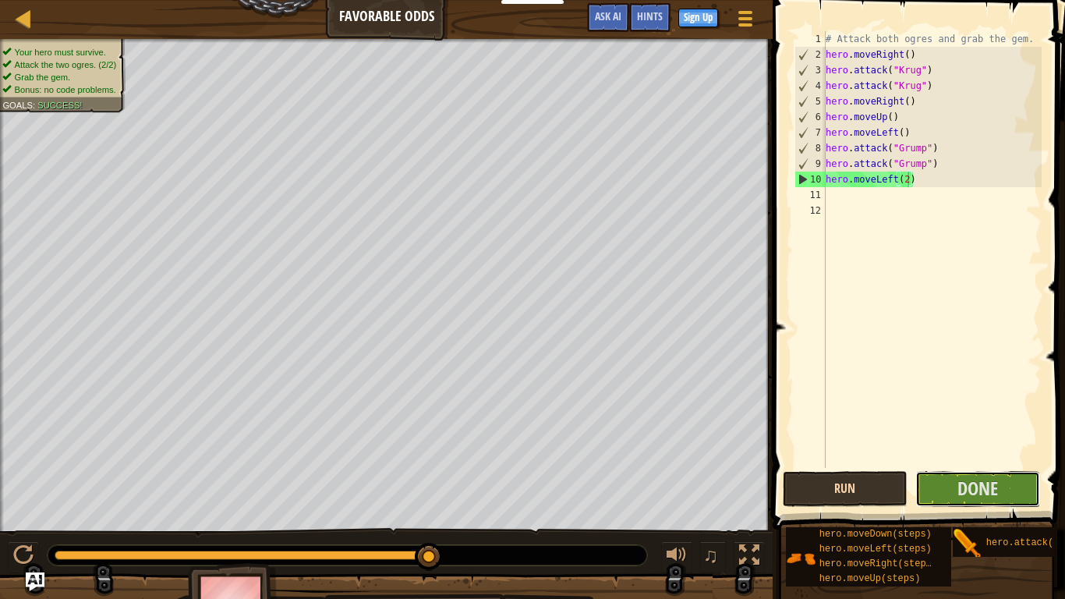
click at [924, 486] on button "Done" at bounding box center [977, 489] width 125 height 36
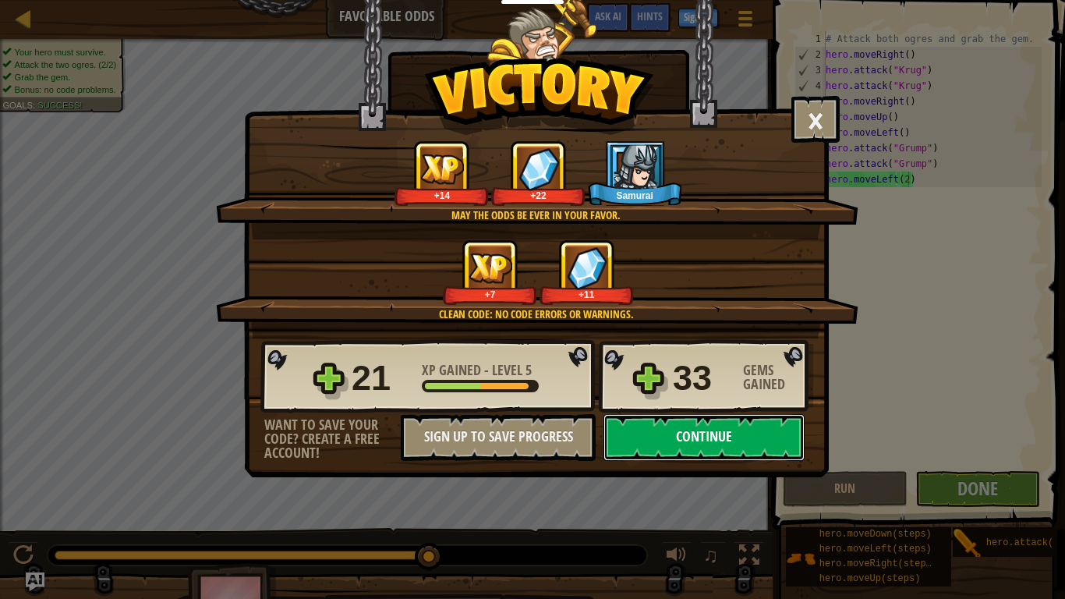
click at [653, 432] on button "Continue" at bounding box center [703, 437] width 201 height 47
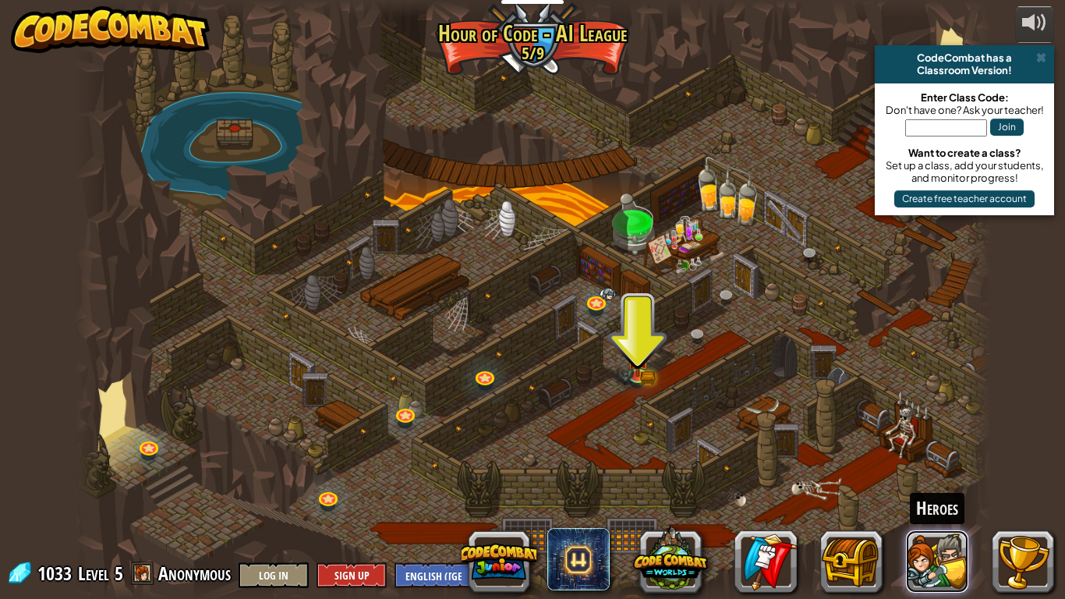
click at [933, 504] on button at bounding box center [937, 561] width 62 height 62
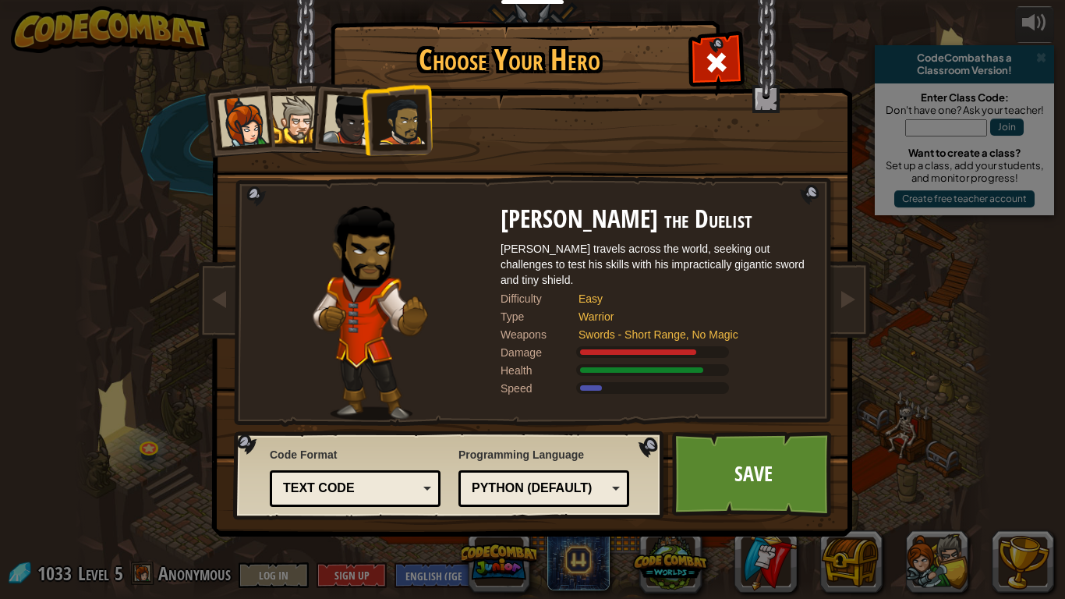
click at [352, 126] on div at bounding box center [348, 119] width 51 height 51
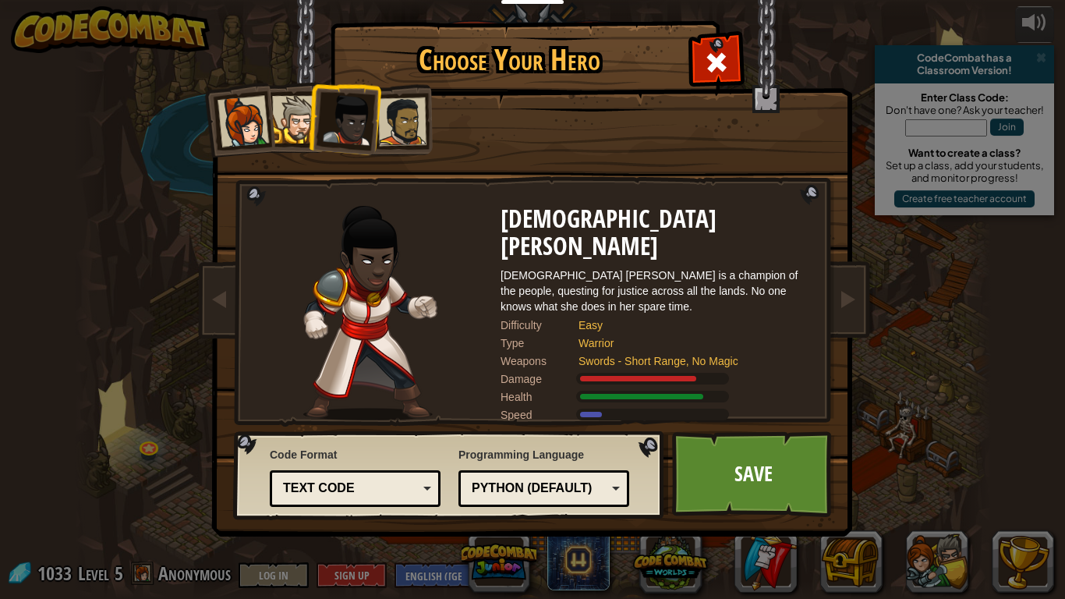
click at [282, 115] on div at bounding box center [296, 120] width 48 height 48
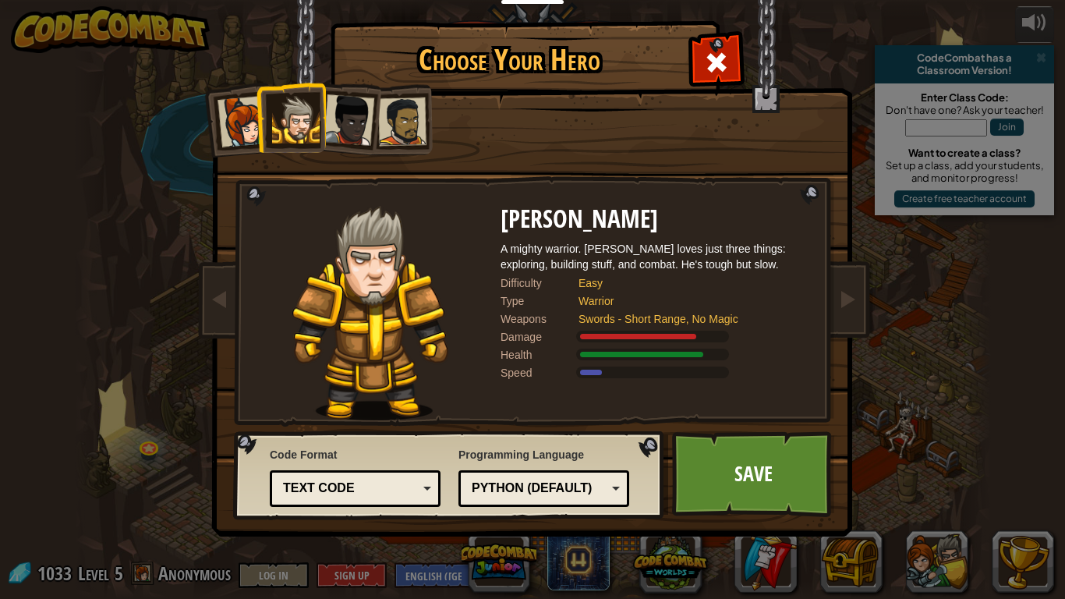
click at [244, 111] on div at bounding box center [242, 121] width 51 height 51
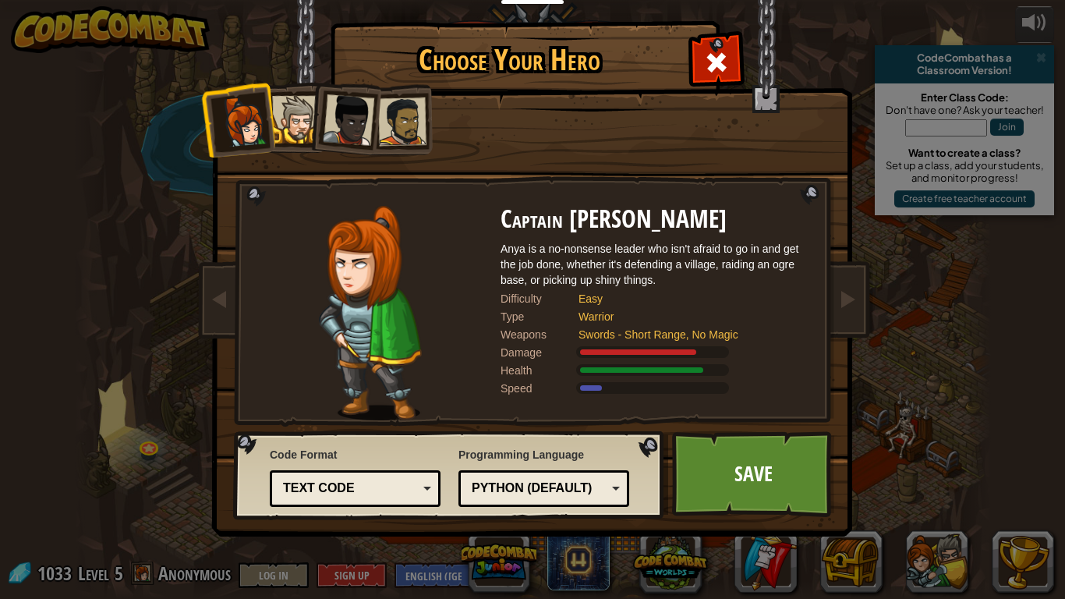
click at [405, 116] on div at bounding box center [402, 121] width 48 height 48
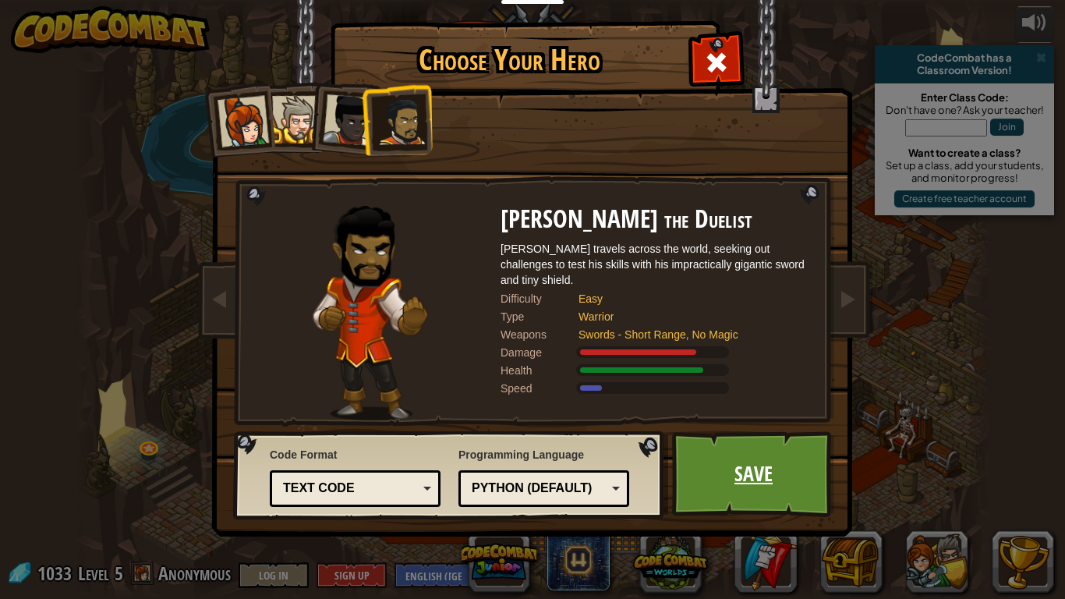
click at [721, 465] on link "Save" at bounding box center [753, 474] width 163 height 86
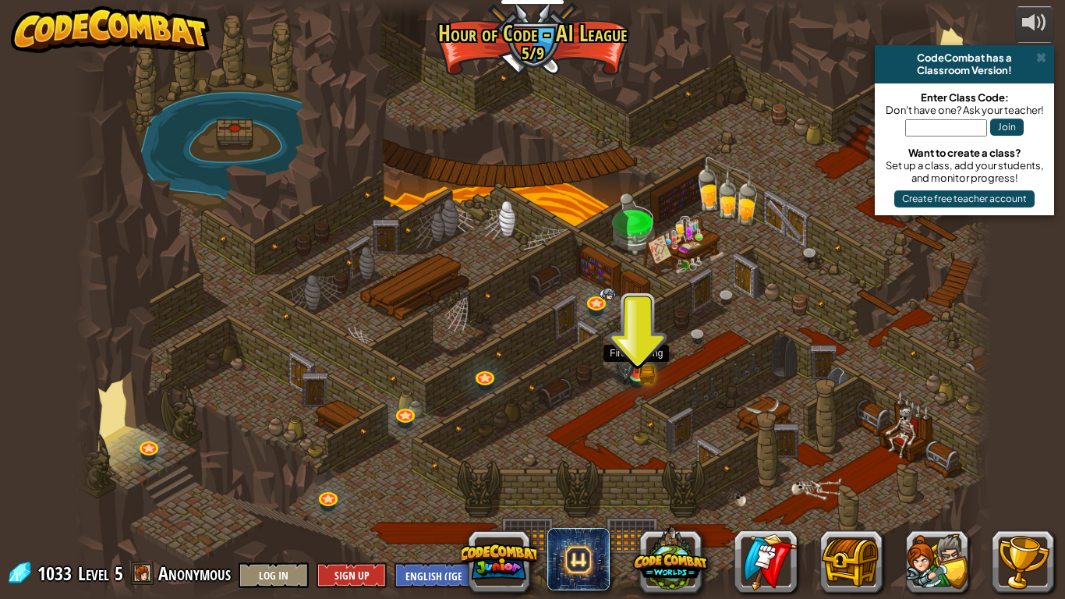
click at [632, 347] on img at bounding box center [636, 348] width 23 height 51
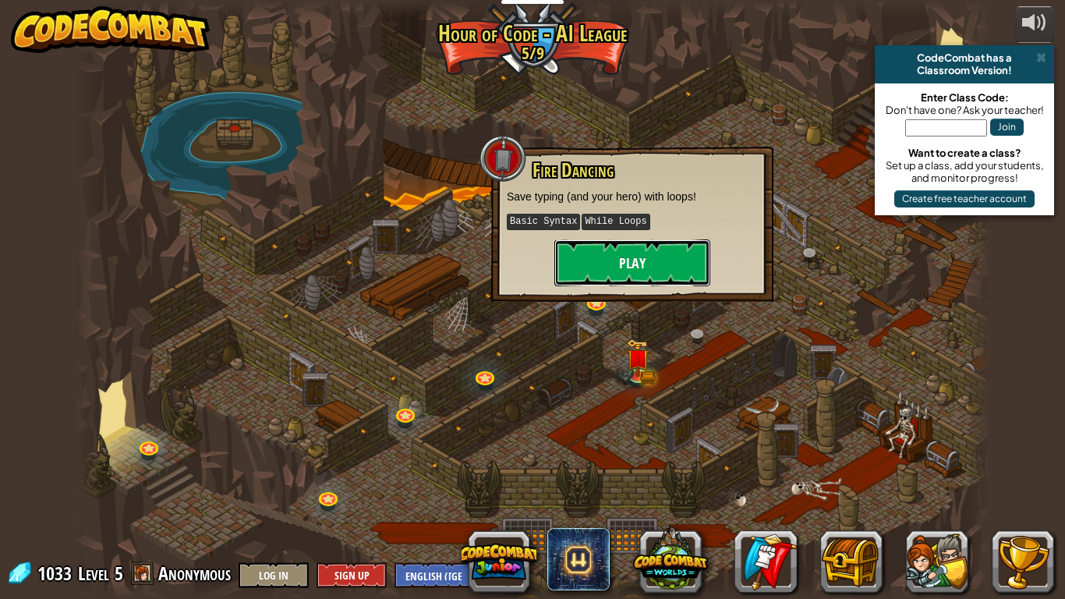
click at [611, 258] on button "Play" at bounding box center [632, 262] width 156 height 47
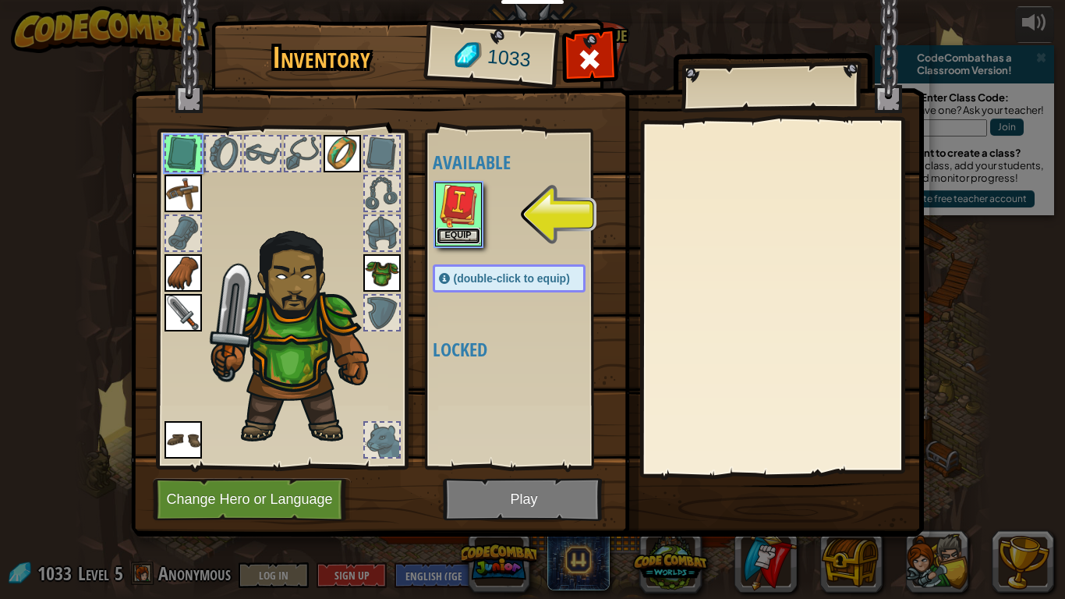
click at [445, 237] on button "Equip" at bounding box center [459, 236] width 44 height 16
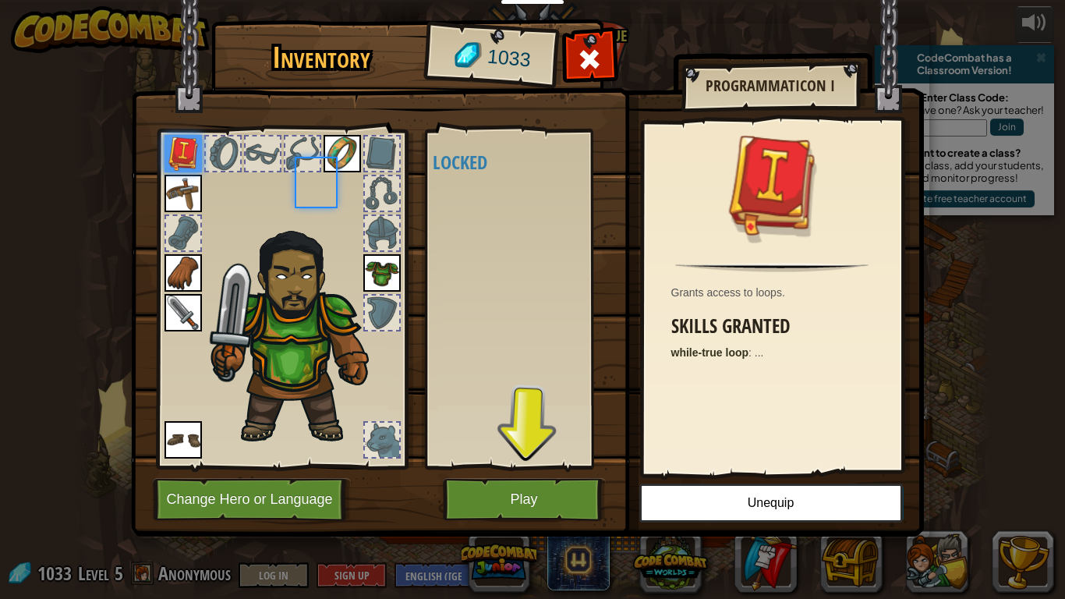
click at [445, 237] on div "Available Equip Equip Equip Equip Equip Equip Equip (double-click to equip) Loc…" at bounding box center [525, 298] width 184 height 325
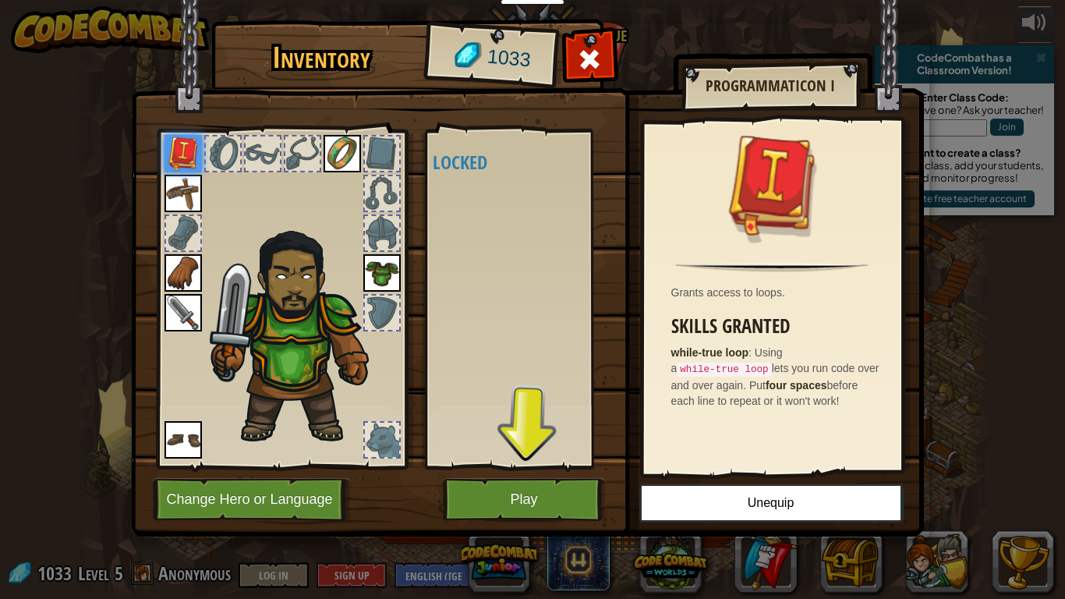
click at [385, 233] on div at bounding box center [382, 233] width 34 height 34
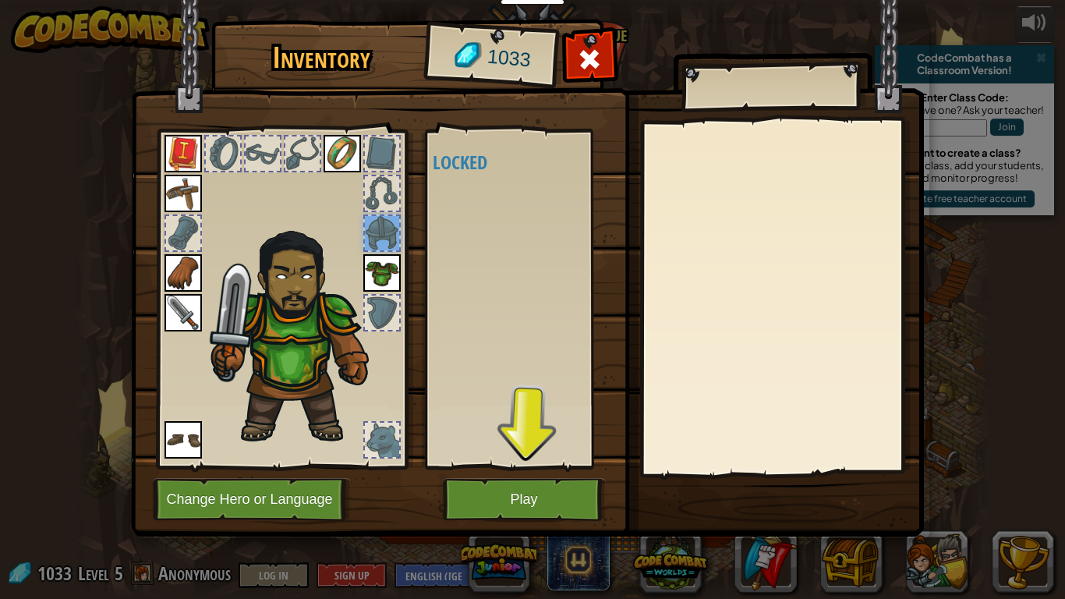
click at [388, 274] on img at bounding box center [381, 272] width 37 height 37
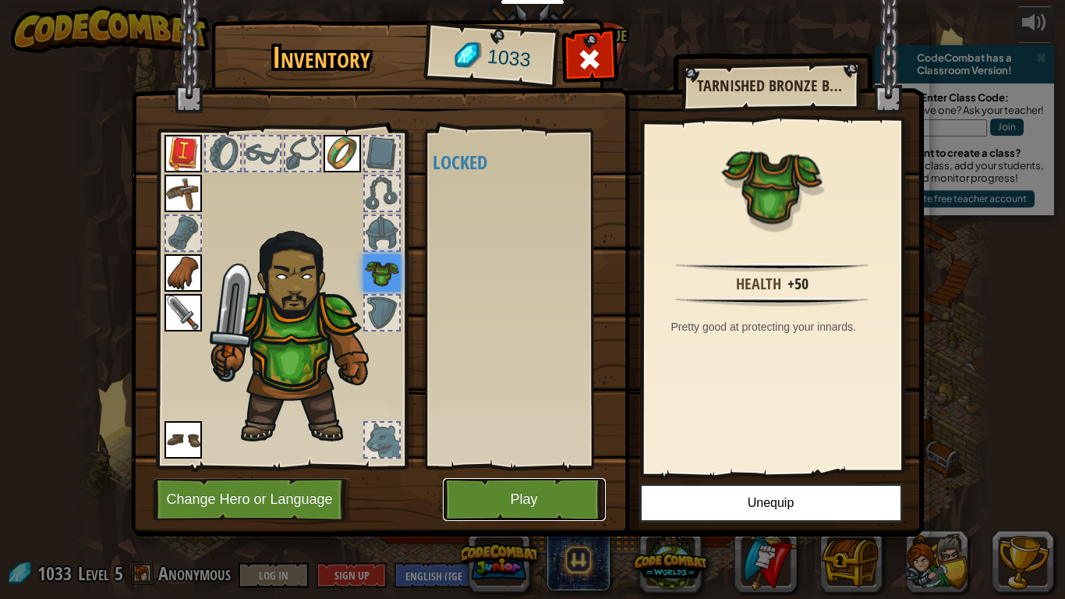
click at [560, 504] on button "Play" at bounding box center [524, 499] width 163 height 43
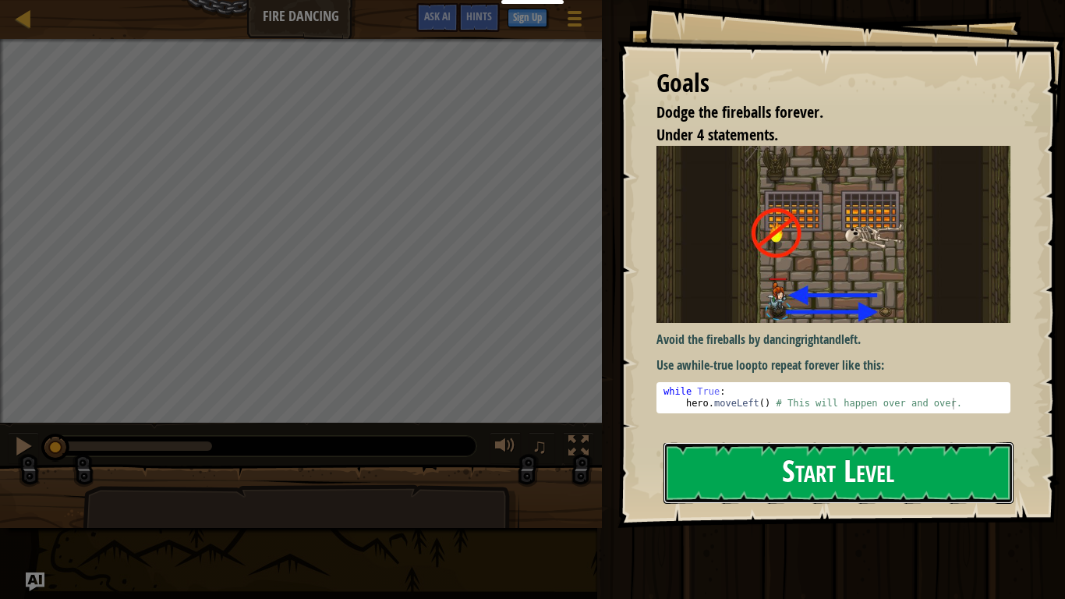
click at [840, 460] on button "Start Level" at bounding box center [838, 473] width 350 height 62
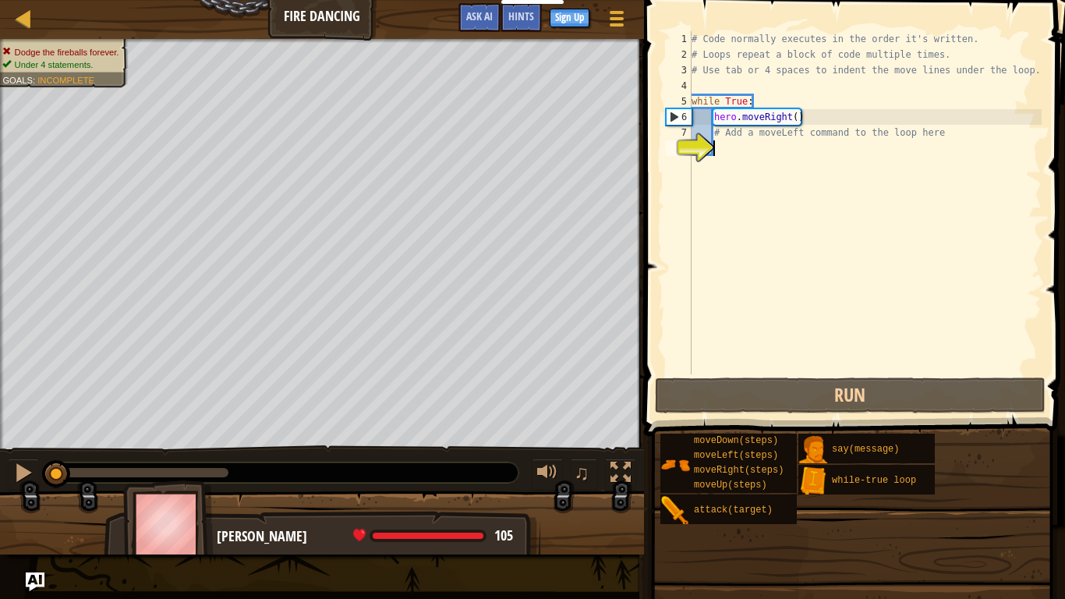
type textarea "h"
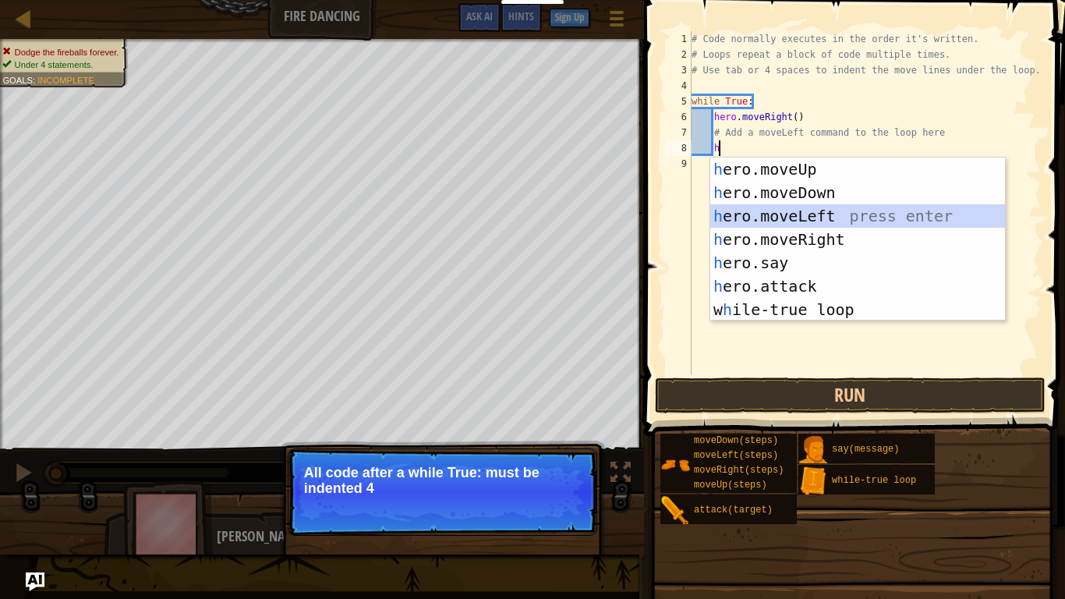
click at [760, 213] on div "h ero.moveUp press enter h ero.moveDown press enter h ero.moveLeft press enter …" at bounding box center [857, 262] width 295 height 210
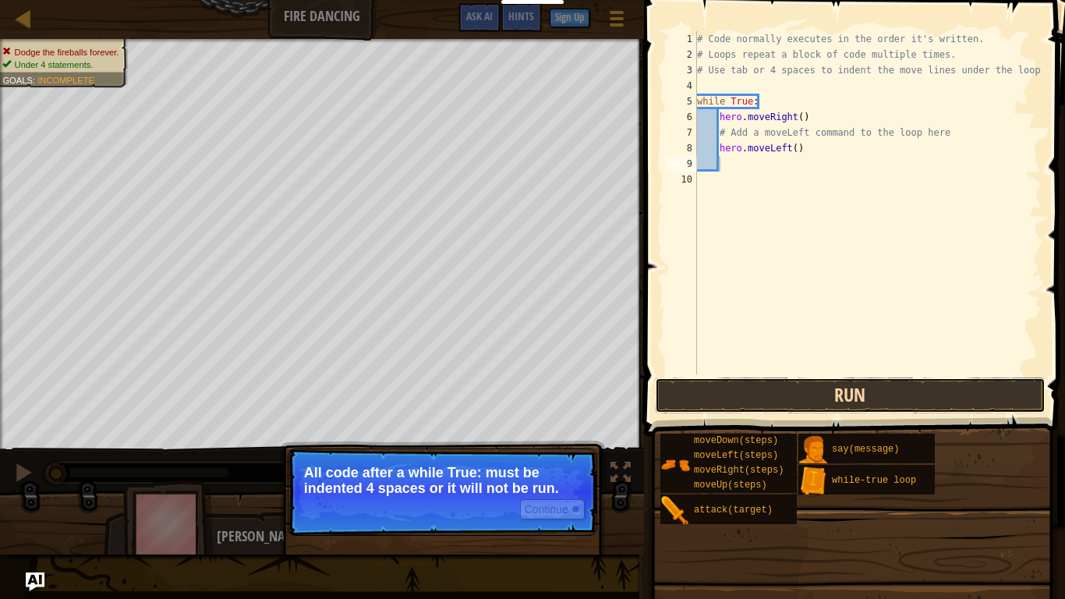
click at [734, 393] on button "Run" at bounding box center [850, 395] width 391 height 36
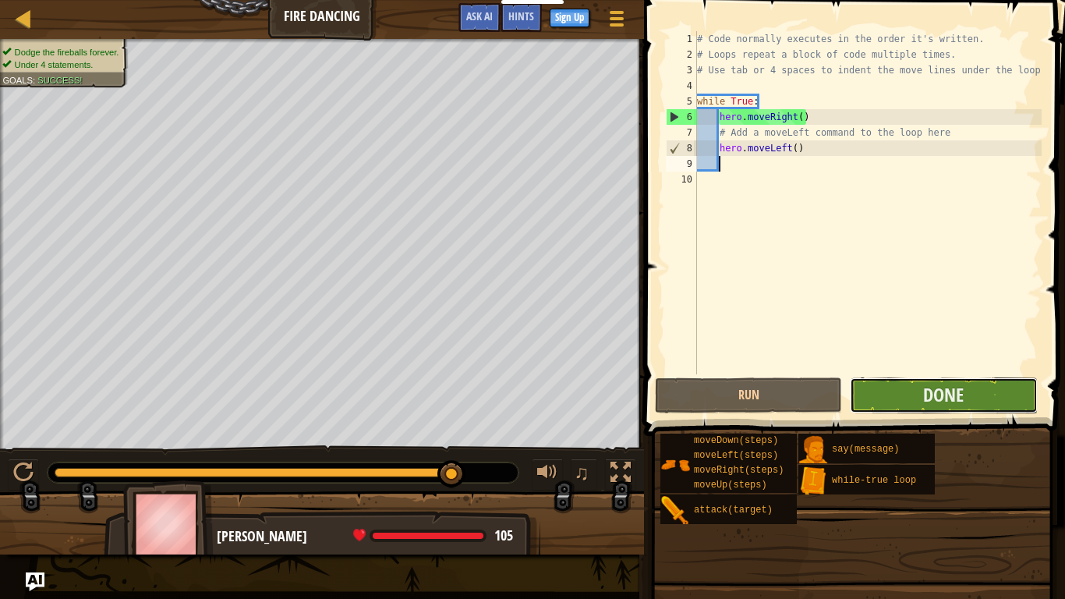
click at [896, 409] on button "Done" at bounding box center [943, 395] width 187 height 36
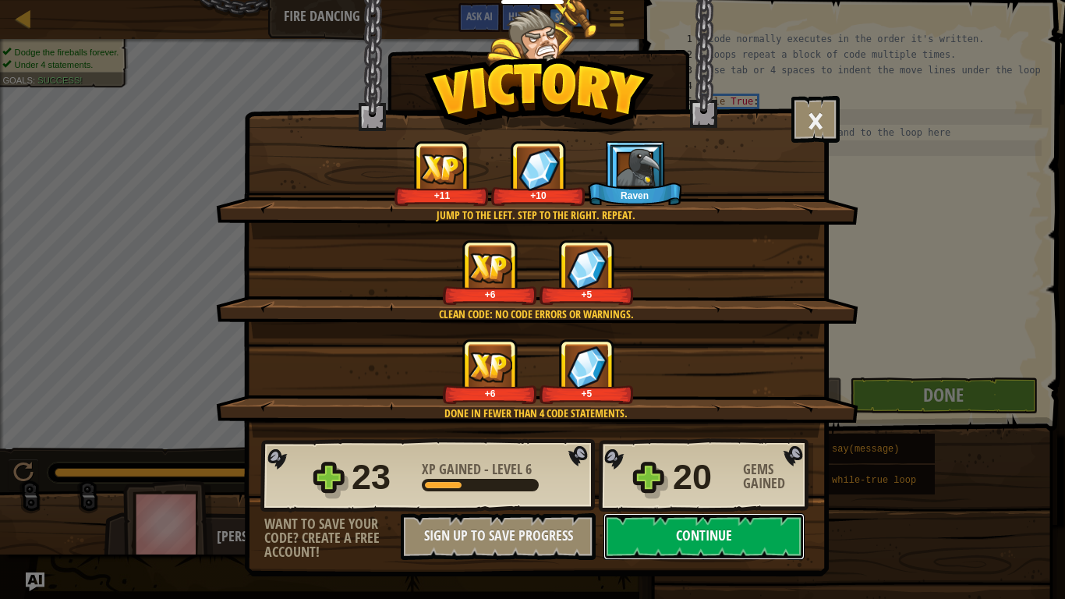
click at [722, 504] on button "Continue" at bounding box center [703, 536] width 201 height 47
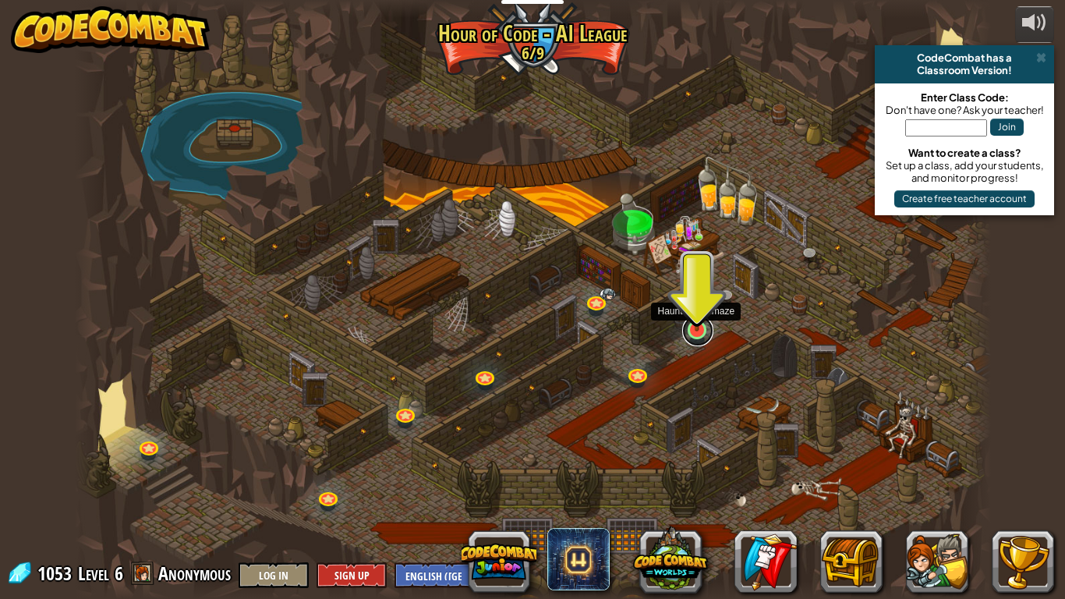
click at [698, 334] on link at bounding box center [697, 330] width 31 height 31
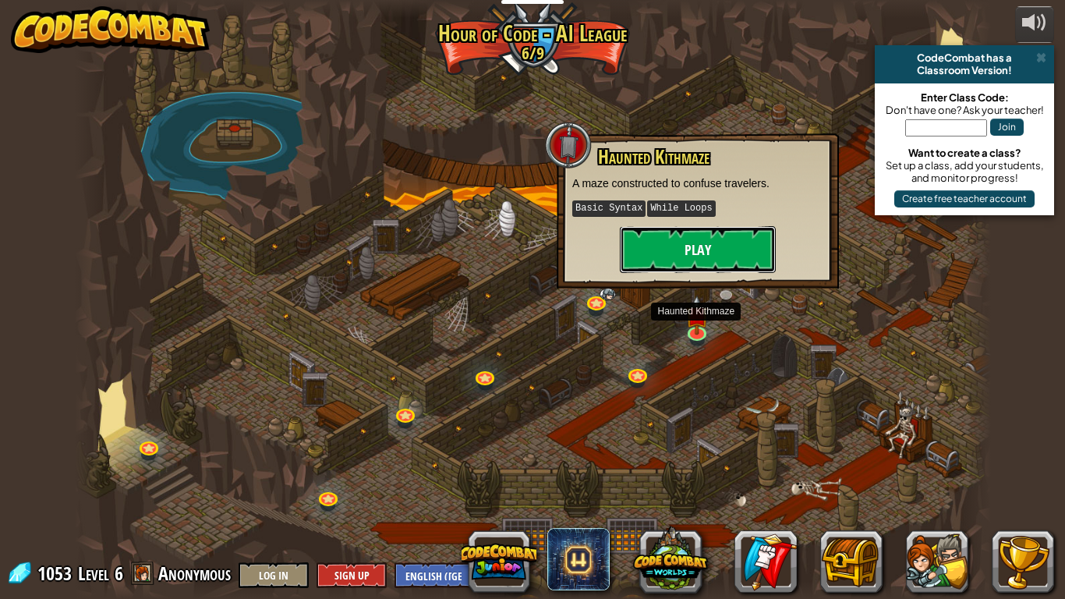
click at [697, 233] on button "Play" at bounding box center [698, 249] width 156 height 47
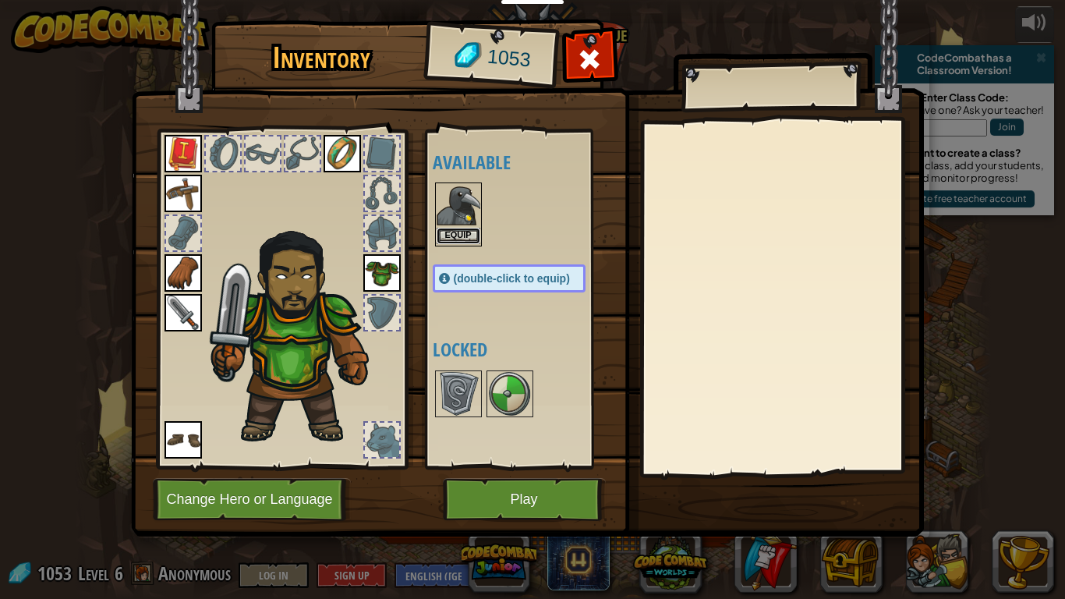
click at [454, 229] on button "Equip" at bounding box center [459, 236] width 44 height 16
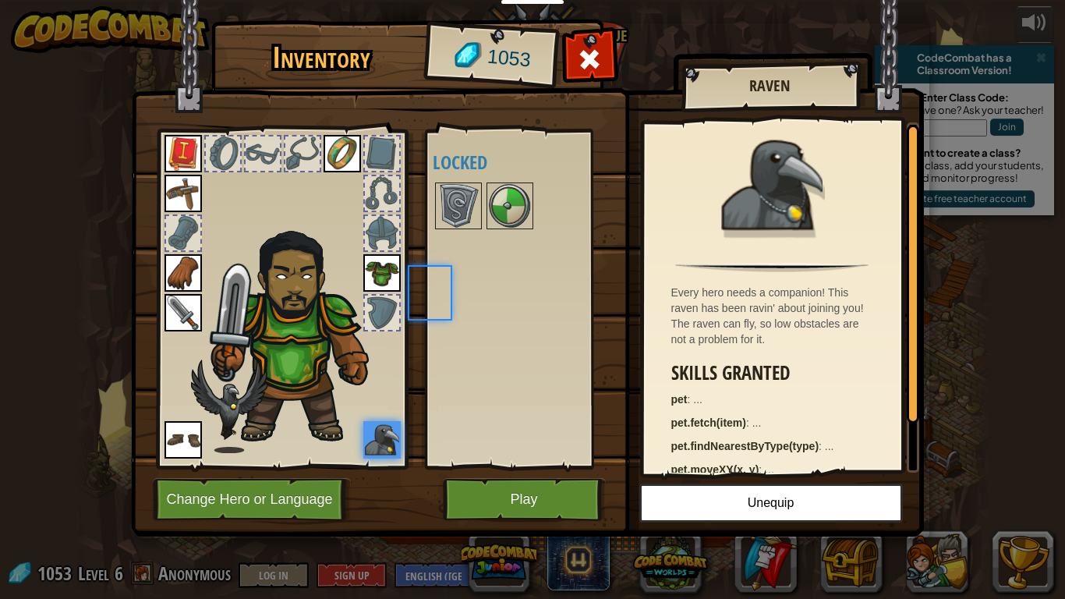
click at [454, 229] on div at bounding box center [458, 205] width 47 height 47
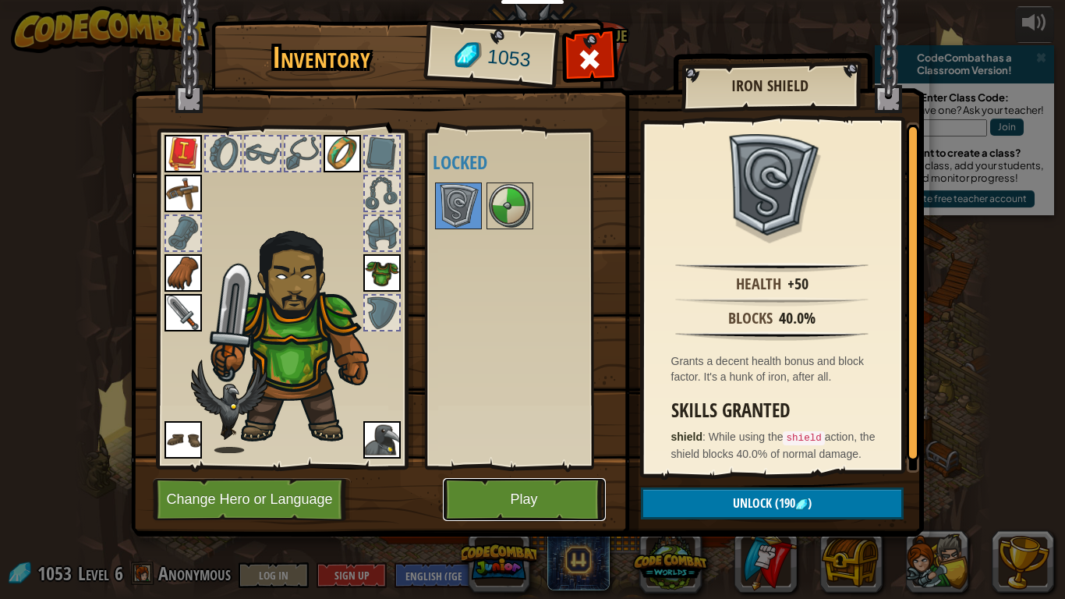
click at [479, 498] on button "Play" at bounding box center [524, 499] width 163 height 43
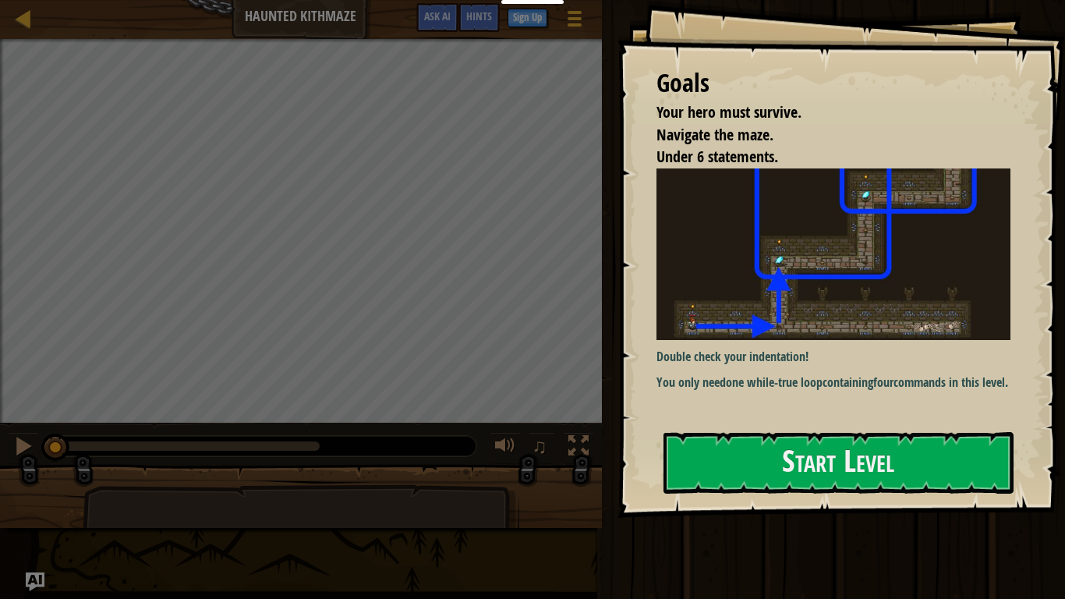
click at [704, 310] on img at bounding box center [833, 253] width 354 height 171
click at [733, 454] on button "Start Level" at bounding box center [838, 463] width 350 height 62
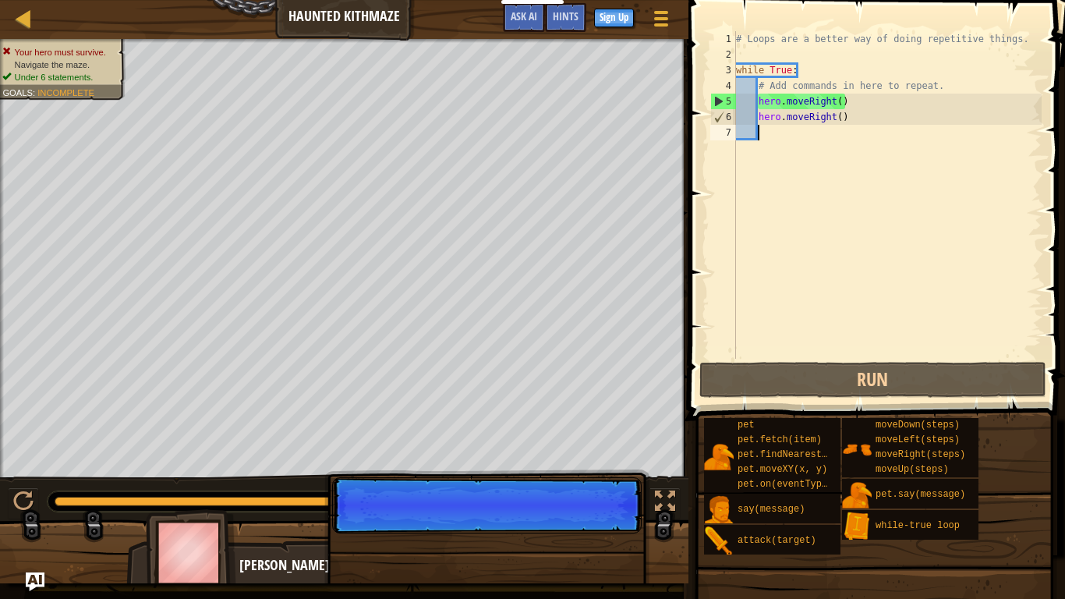
type textarea "h"
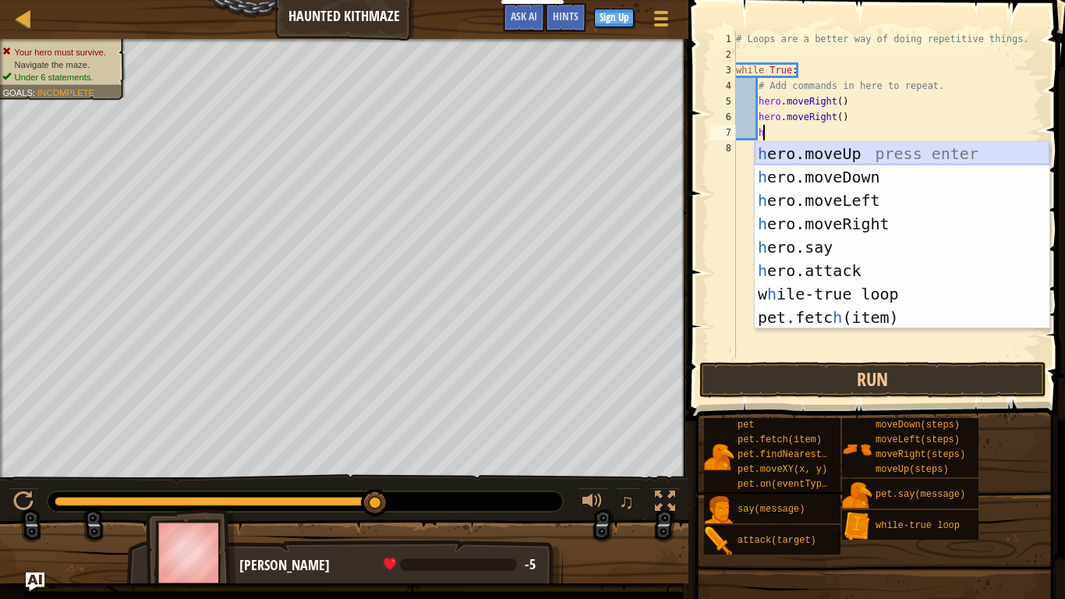
click at [867, 155] on div "h ero.moveUp press enter h ero.moveDown press enter h ero.moveLeft press enter …" at bounding box center [902, 259] width 295 height 234
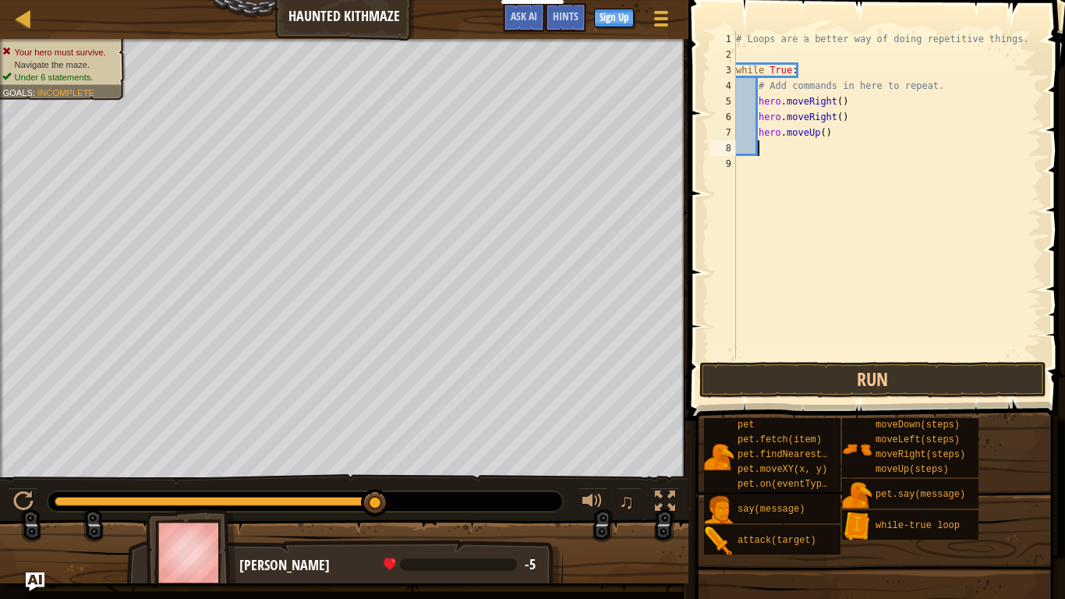
click at [822, 141] on div "# Loops are a better way of doing repetitive things. while True : # Add command…" at bounding box center [887, 210] width 309 height 359
click at [824, 132] on div "# Loops are a better way of doing repetitive things. while True : # Add command…" at bounding box center [887, 210] width 309 height 359
type textarea "hero.moveUp(2)"
click at [773, 158] on div "# Loops are a better way of doing repetitive things. while True : # Add command…" at bounding box center [887, 210] width 309 height 359
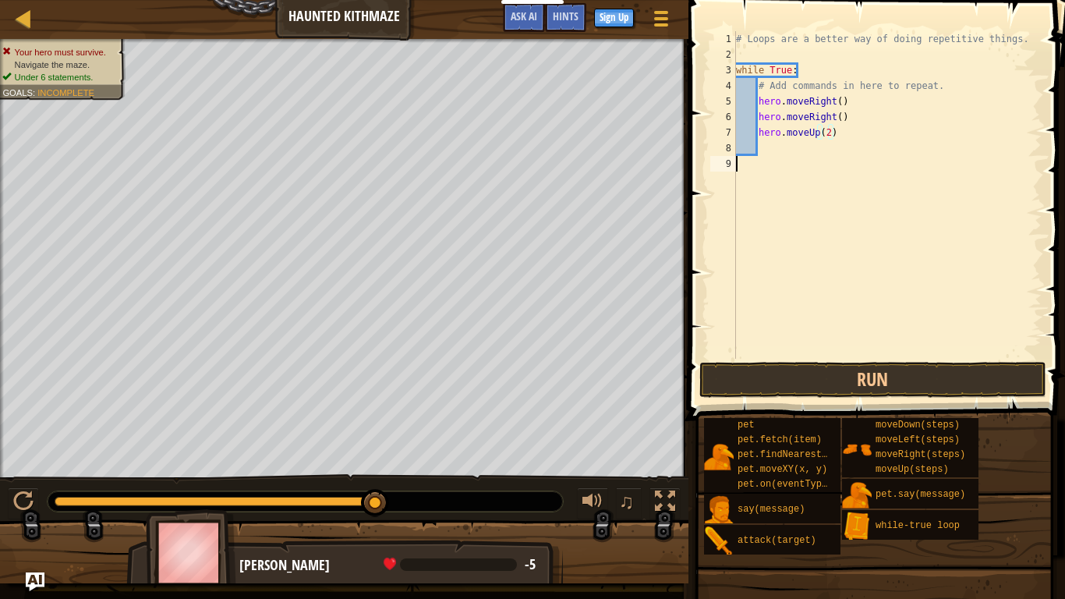
scroll to position [7, 0]
click at [768, 147] on div "# Loops are a better way of doing repetitive things. while True : # Add command…" at bounding box center [887, 210] width 309 height 359
type textarea "h"
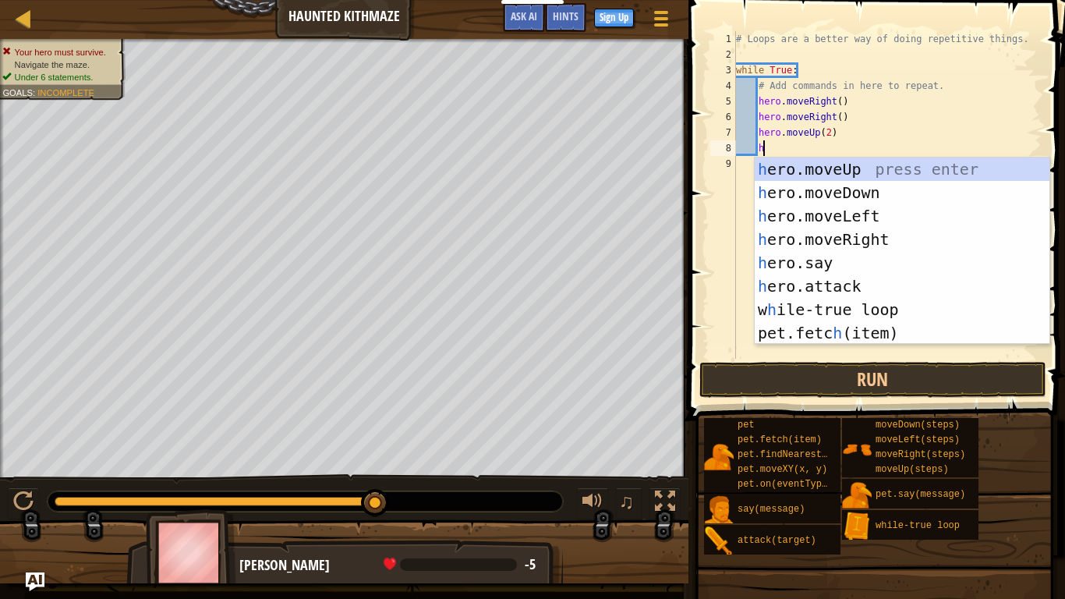
scroll to position [7, 3]
click at [856, 237] on div "h ero.moveUp press enter h ero.moveDown press enter h ero.moveLeft press enter …" at bounding box center [902, 274] width 295 height 234
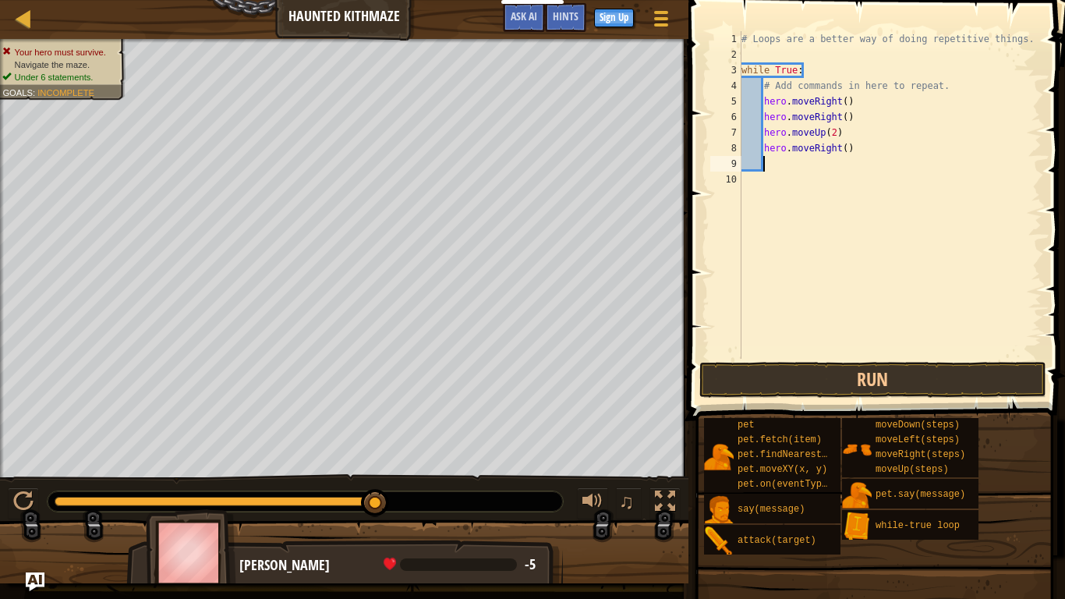
scroll to position [7, 2]
click at [843, 149] on div "# Loops are a better way of doing repetitive things. while True : # Add command…" at bounding box center [889, 210] width 303 height 359
type textarea "hero.moveRight(2)"
click at [776, 175] on div "# Loops are a better way of doing repetitive things. while True : # Add command…" at bounding box center [889, 210] width 303 height 359
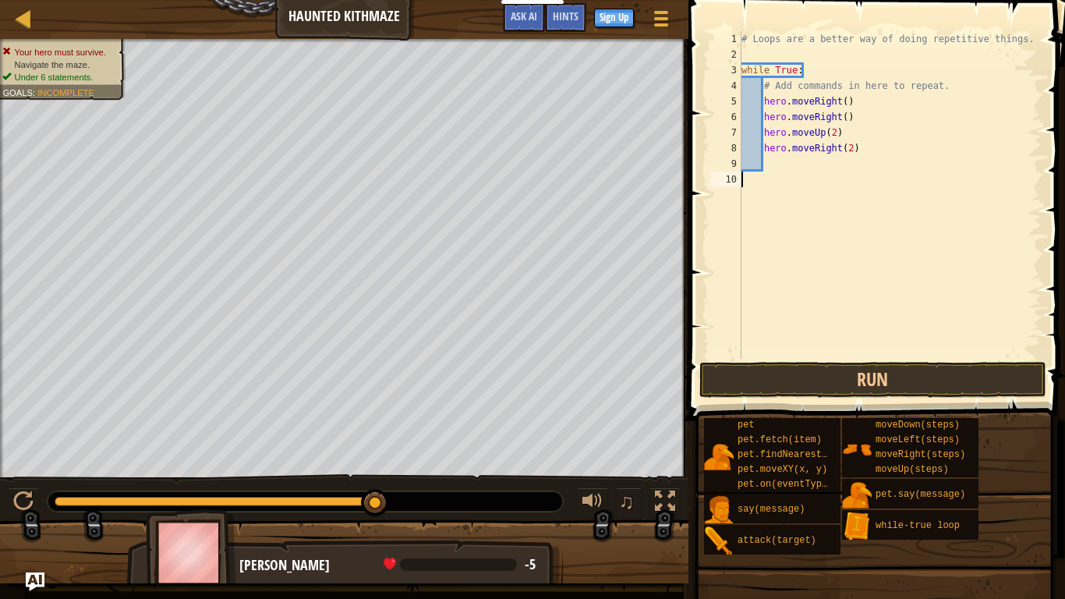
scroll to position [7, 0]
click at [780, 166] on div "# Loops are a better way of doing repetitive things. while True : # Add command…" at bounding box center [889, 210] width 303 height 359
type textarea "h"
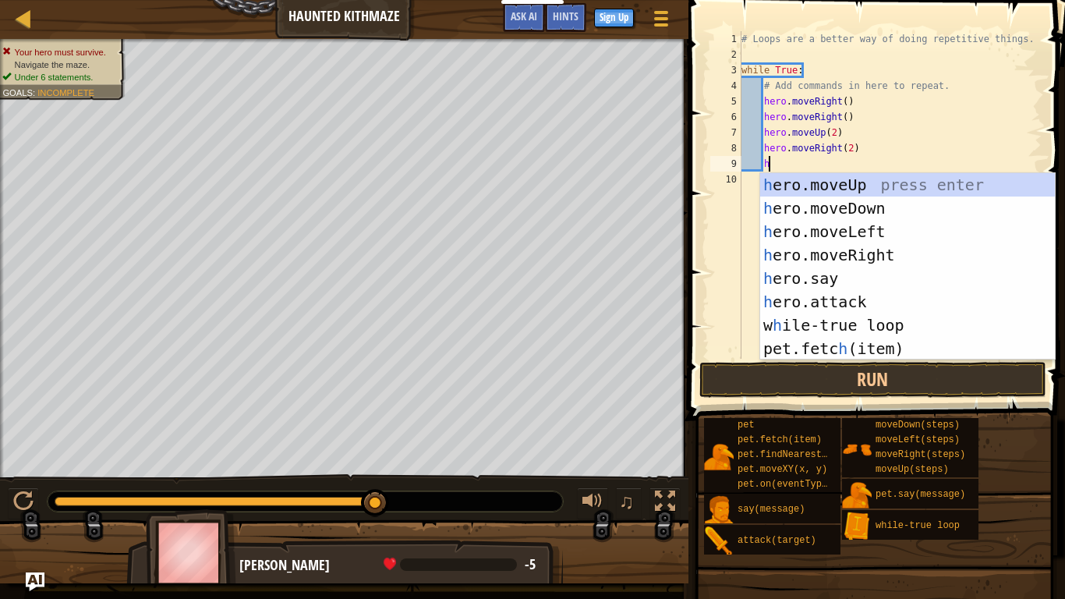
scroll to position [7, 3]
click at [857, 190] on div "h ero.moveUp press enter h ero.moveDown press enter h ero.moveLeft press enter …" at bounding box center [907, 290] width 295 height 234
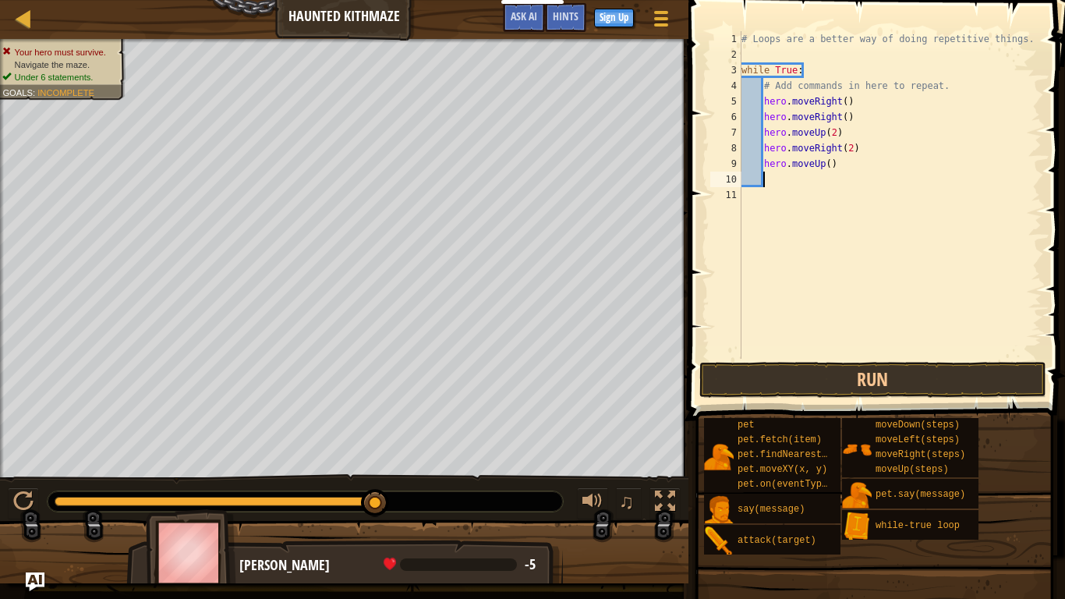
scroll to position [7, 2]
click at [827, 168] on div "# Loops are a better way of doing repetitive things. while True : # Add command…" at bounding box center [889, 210] width 303 height 359
type textarea "hero.moveUp(2)"
click at [773, 186] on div "# Loops are a better way of doing repetitive things. while True : # Add command…" at bounding box center [889, 210] width 303 height 359
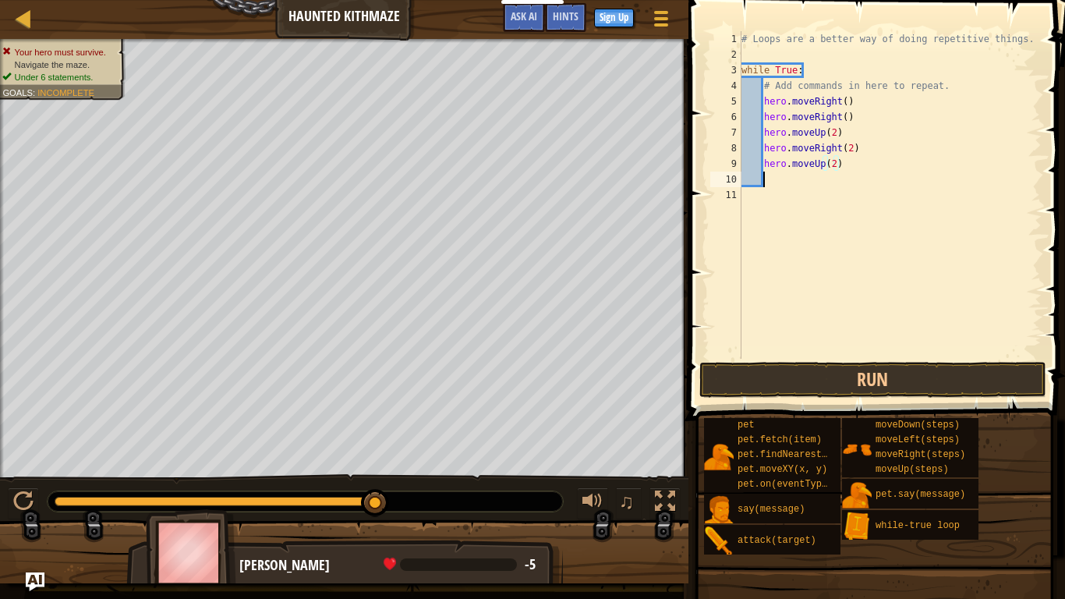
scroll to position [7, 2]
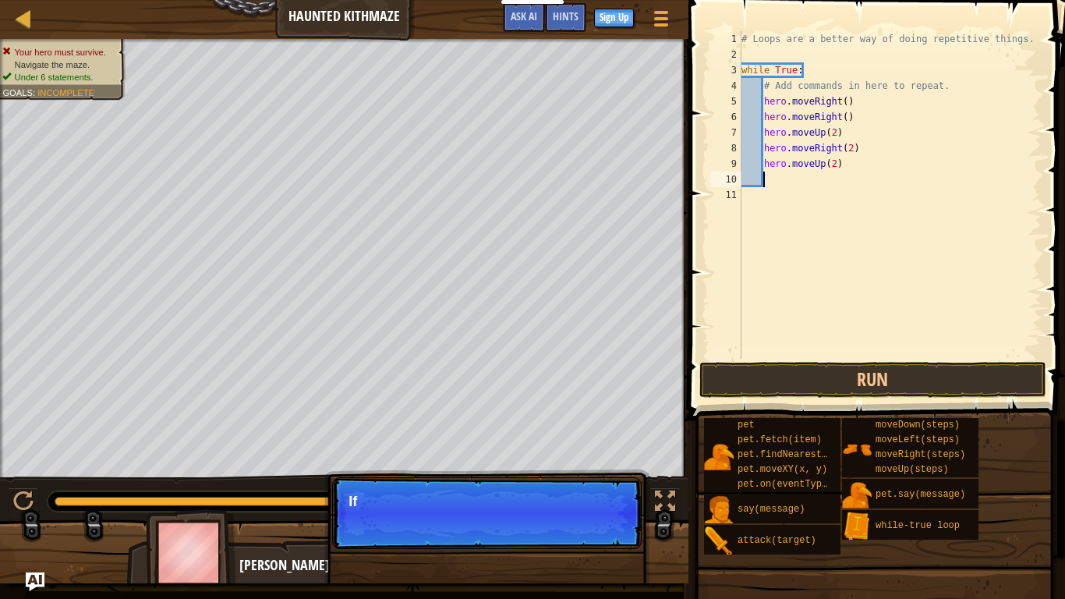
type textarea "h"
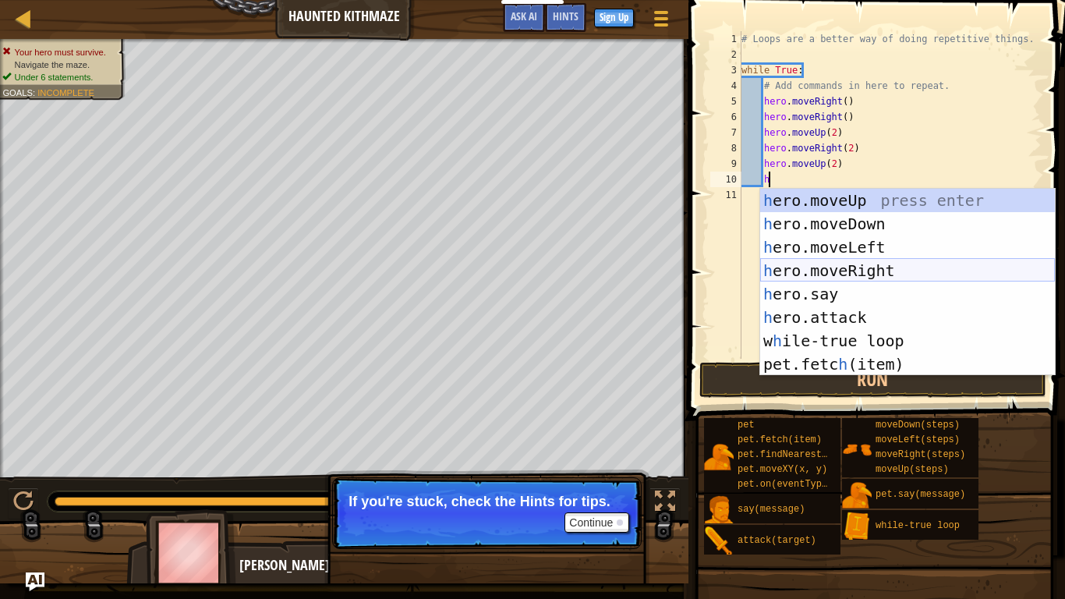
click at [835, 277] on div "h ero.moveUp press enter h ero.moveDown press enter h ero.moveLeft press enter …" at bounding box center [907, 306] width 295 height 234
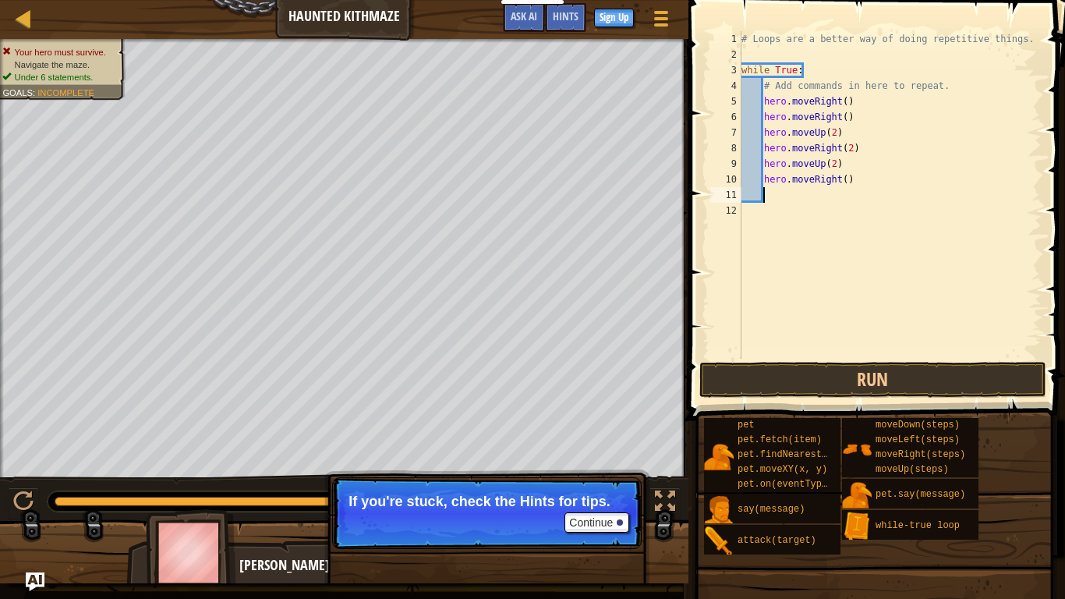
scroll to position [7, 2]
click at [843, 189] on div "# Loops are a better way of doing repetitive things. while True : # Add command…" at bounding box center [889, 210] width 303 height 359
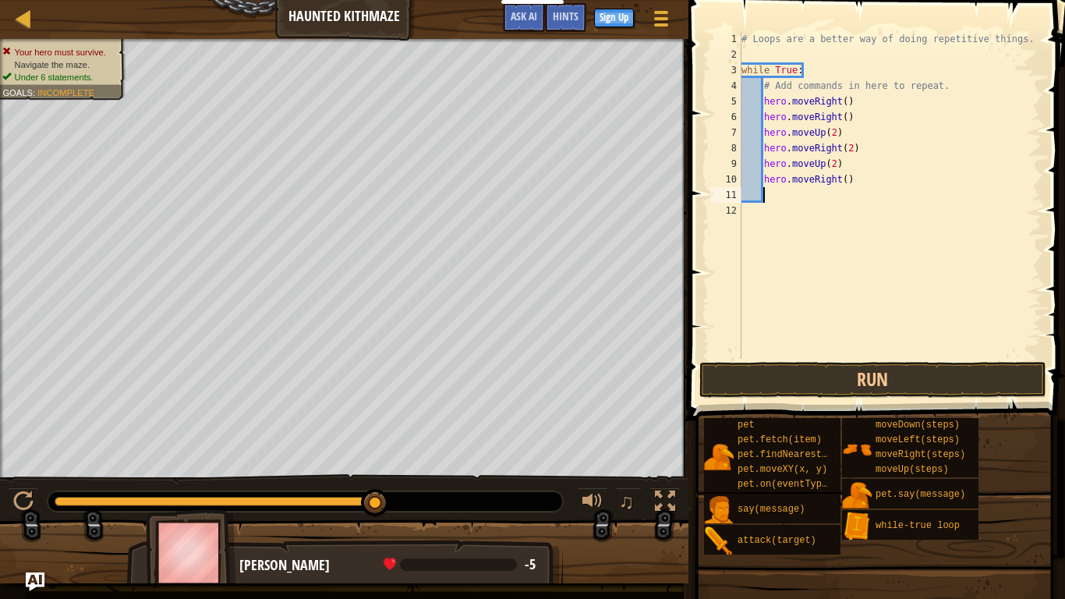
click at [843, 182] on div "# Loops are a better way of doing repetitive things. while True : # Add command…" at bounding box center [889, 210] width 303 height 359
type textarea "hero.moveRight(2)"
click at [780, 207] on div "# Loops are a better way of doing repetitive things. while True : # Add command…" at bounding box center [889, 210] width 303 height 359
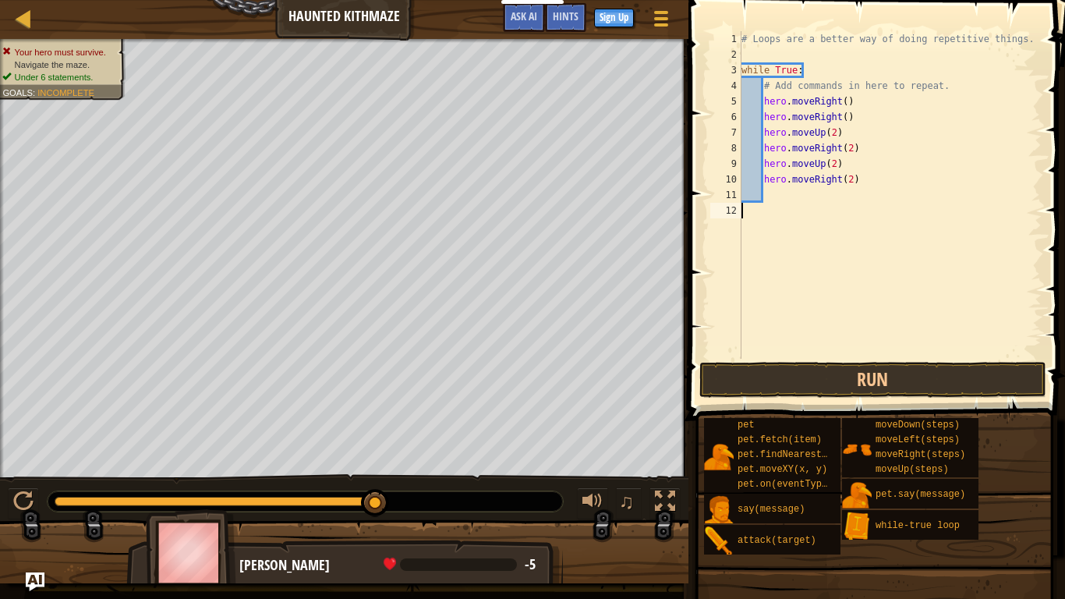
click at [772, 188] on div "# Loops are a better way of doing repetitive things. while True : # Add command…" at bounding box center [889, 210] width 303 height 359
type textarea "h"
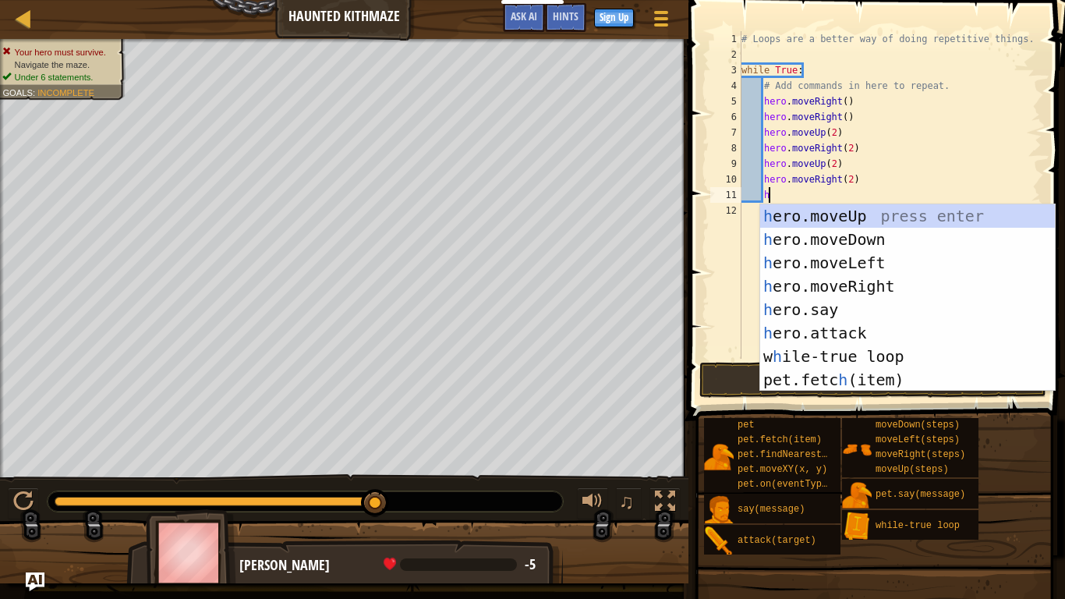
scroll to position [7, 3]
click at [828, 215] on div "h ero.moveUp press enter h ero.moveDown press enter h ero.moveLeft press enter …" at bounding box center [907, 321] width 295 height 234
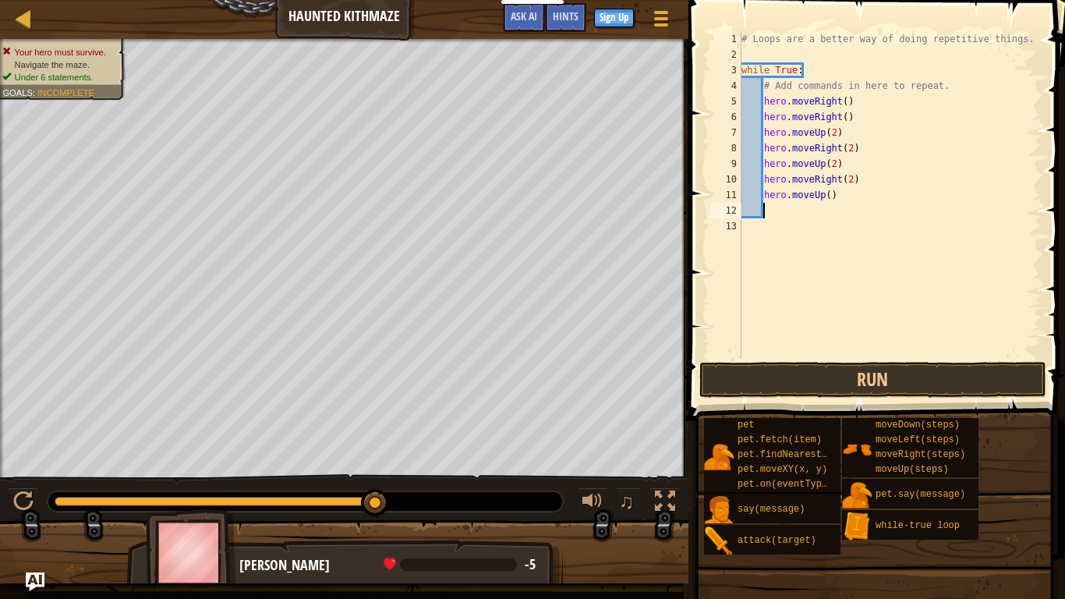
scroll to position [7, 2]
click at [826, 196] on div "# Loops are a better way of doing repetitive things. while True : # Add command…" at bounding box center [889, 210] width 303 height 359
type textarea "hero.moveUp(2)"
click at [827, 383] on button "Run" at bounding box center [872, 380] width 347 height 36
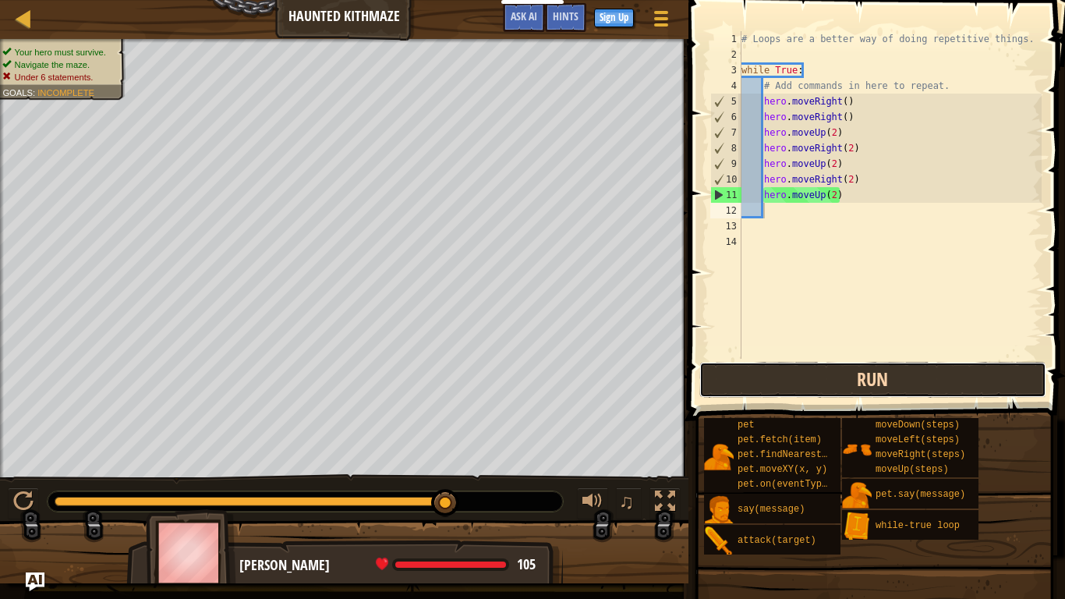
click at [851, 378] on button "Run" at bounding box center [872, 380] width 347 height 36
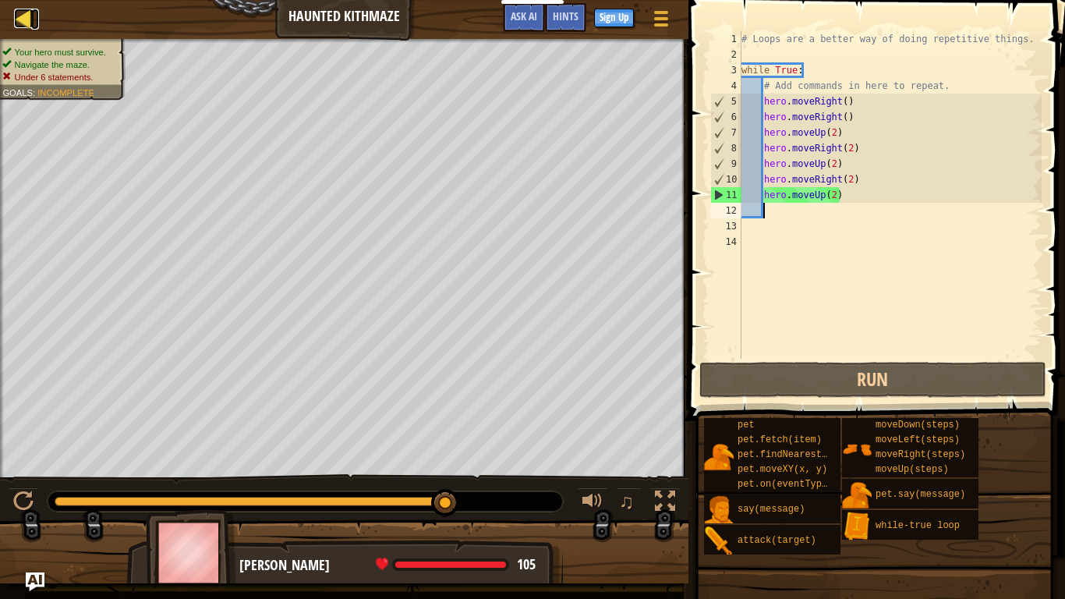
click at [35, 19] on link "Map" at bounding box center [35, 19] width 8 height 21
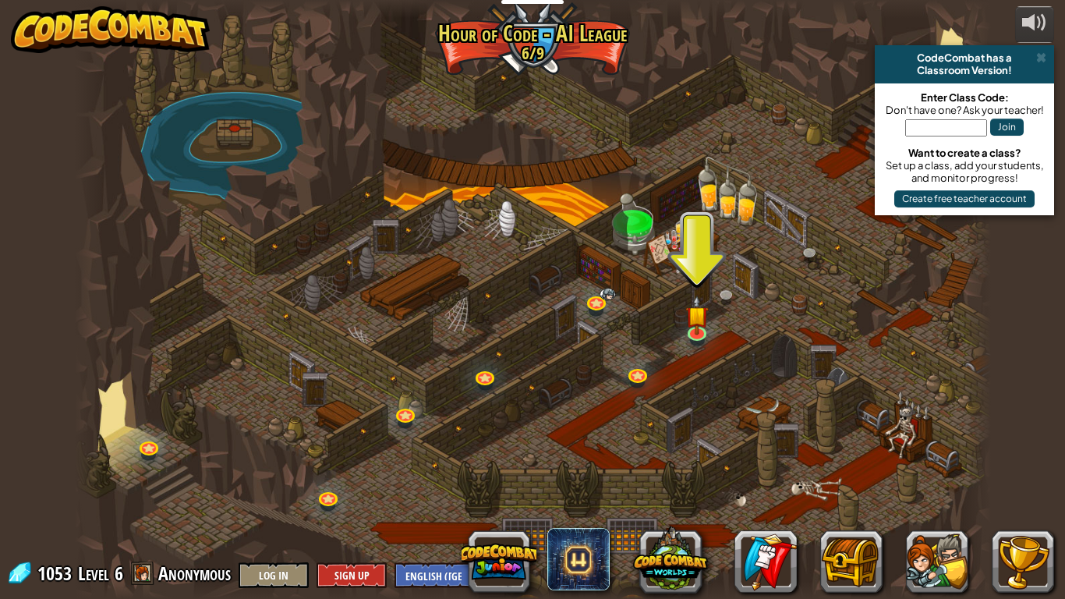
click at [242, 126] on div at bounding box center [533, 299] width 916 height 599
